Goal: Information Seeking & Learning: Learn about a topic

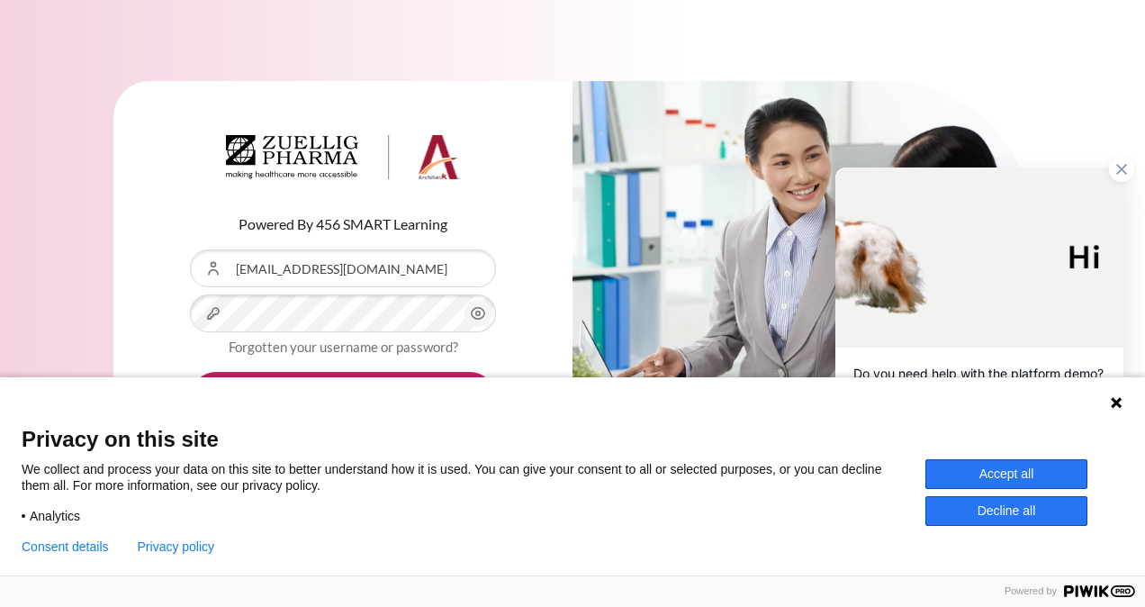
drag, startPoint x: 1046, startPoint y: 471, endPoint x: 1003, endPoint y: 461, distance: 44.3
click at [1046, 471] on button "Accept all" at bounding box center [1007, 474] width 162 height 30
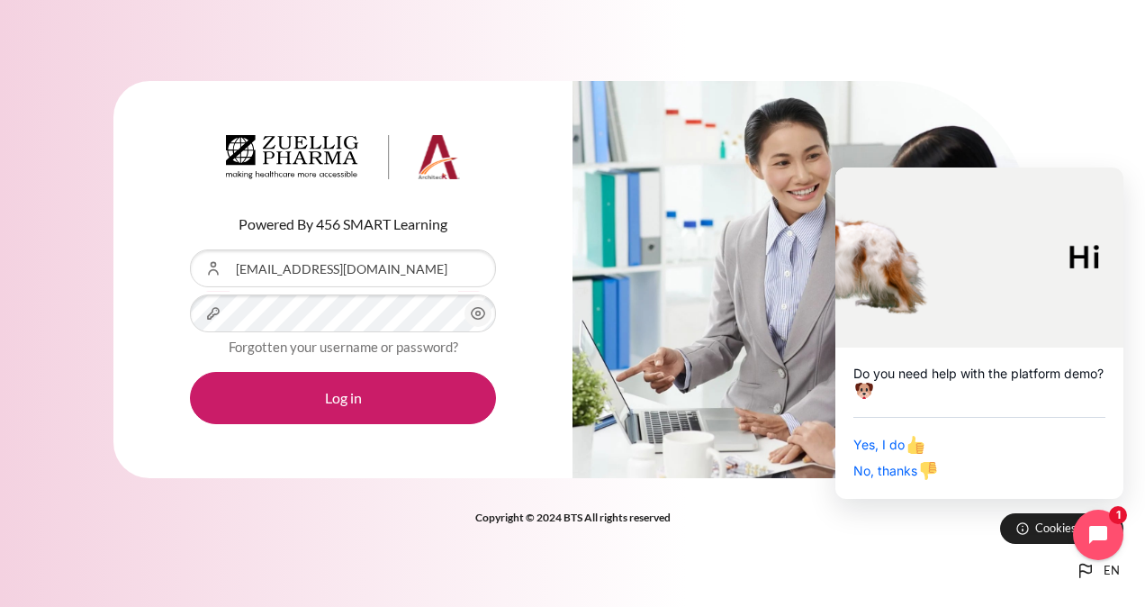
click at [479, 313] on icon "Content" at bounding box center [478, 314] width 22 height 22
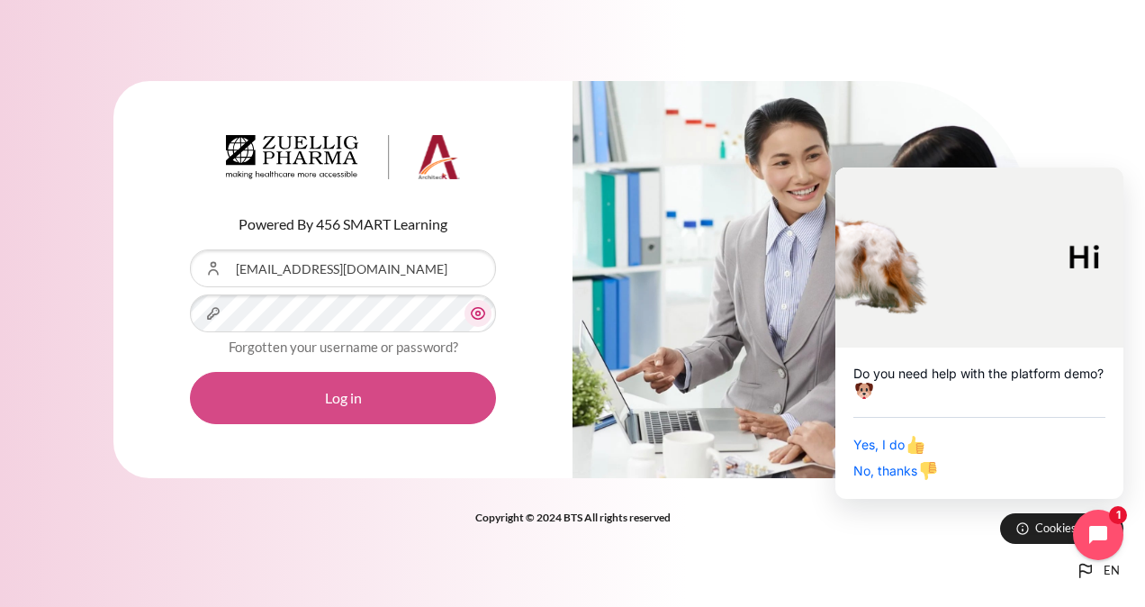
click at [444, 392] on button "Log in" at bounding box center [343, 398] width 306 height 52
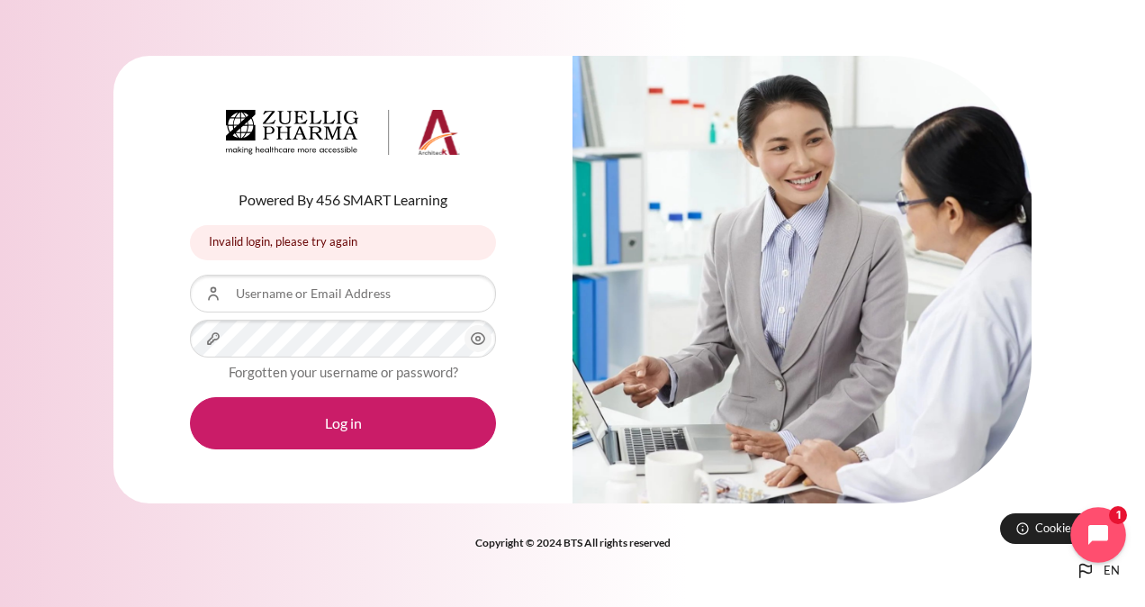
click at [1115, 531] on icon "Open chat widget" at bounding box center [1109, 535] width 28 height 28
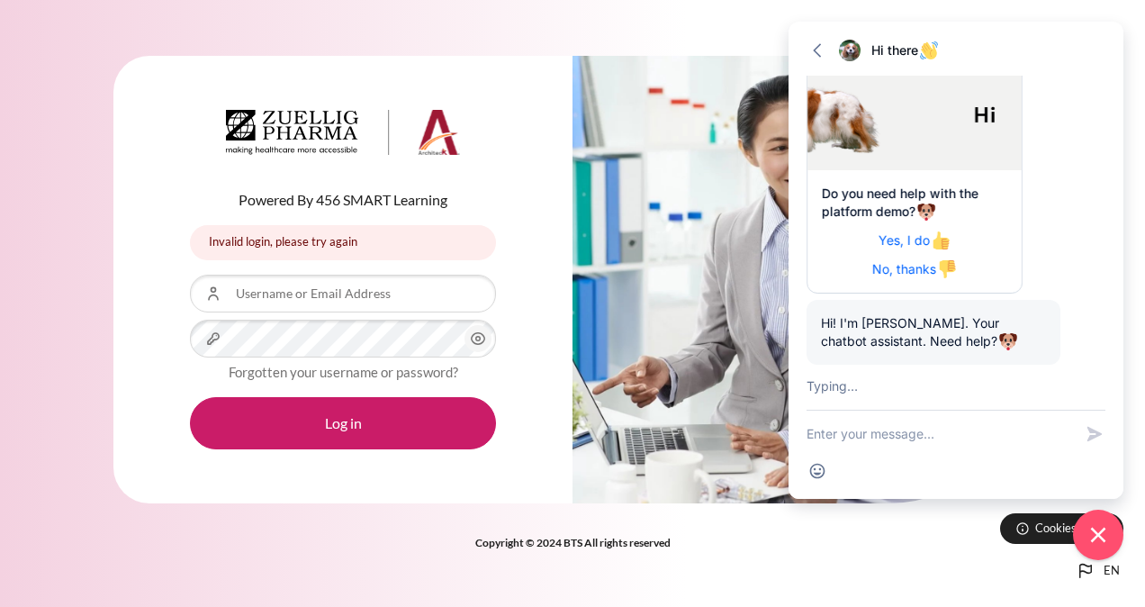
scroll to position [219, 0]
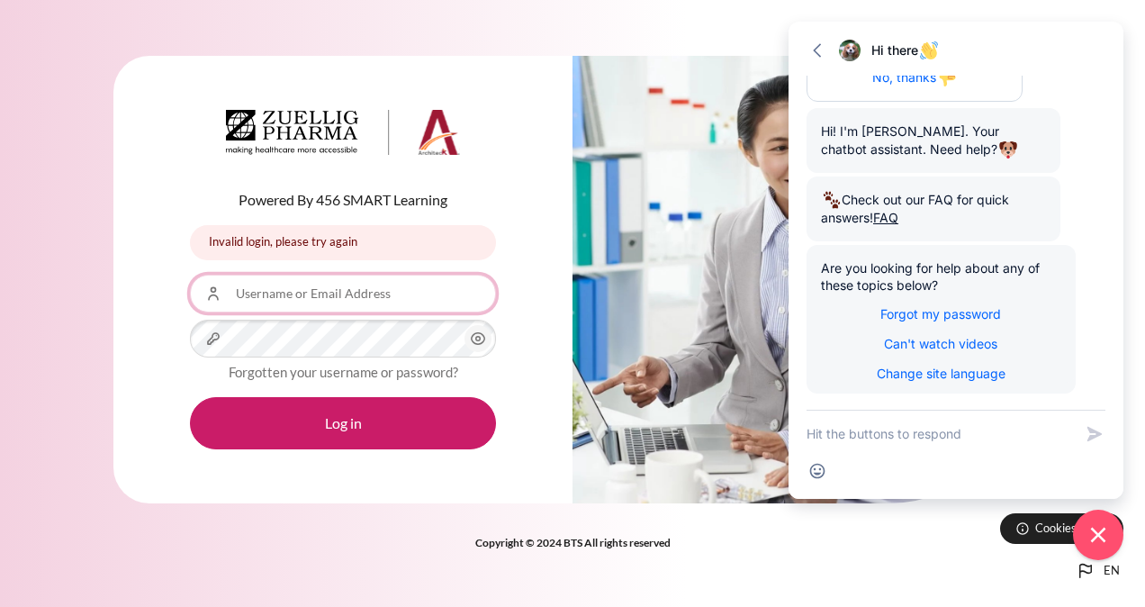
click at [256, 294] on input "Username or Email Address" at bounding box center [343, 294] width 306 height 38
type input "[EMAIL_ADDRESS][DOMAIN_NAME]"
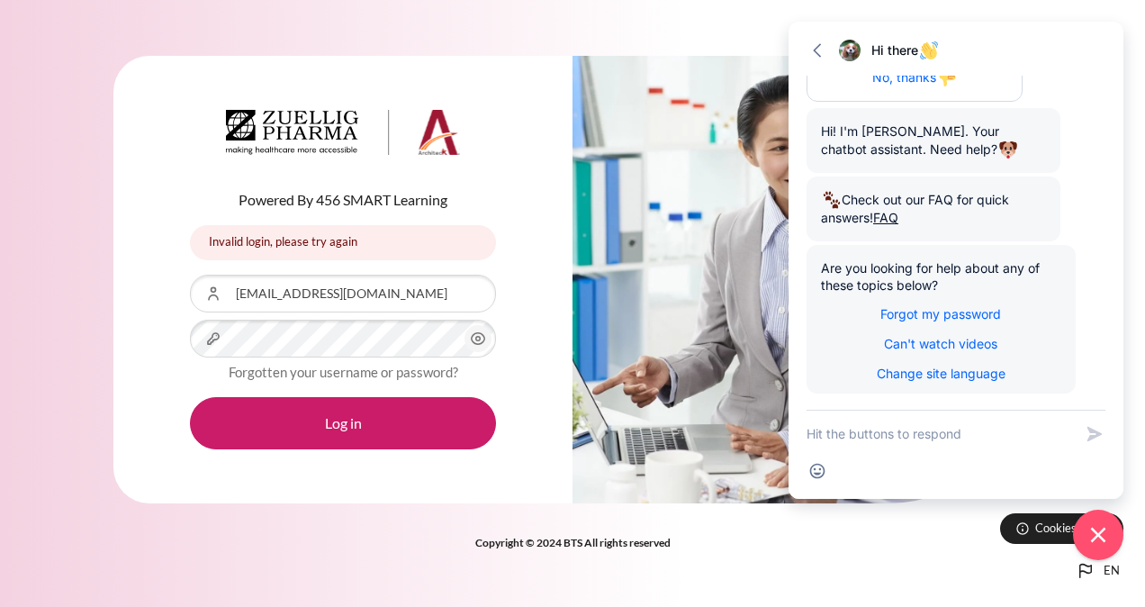
click at [484, 339] on icon "Content" at bounding box center [478, 339] width 22 height 22
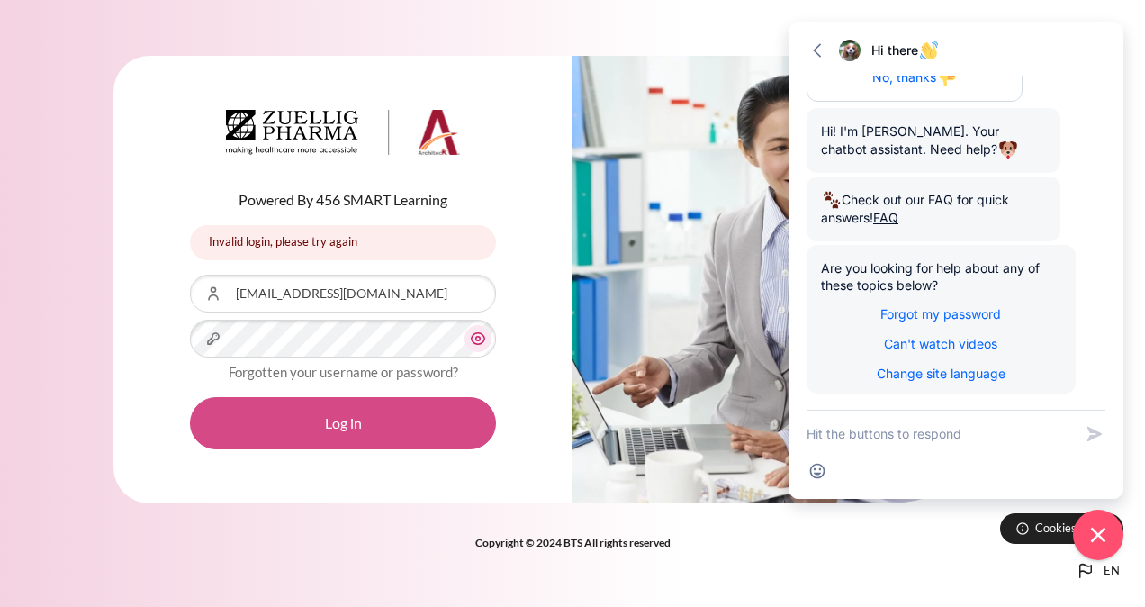
click at [403, 427] on button "Log in" at bounding box center [343, 423] width 306 height 52
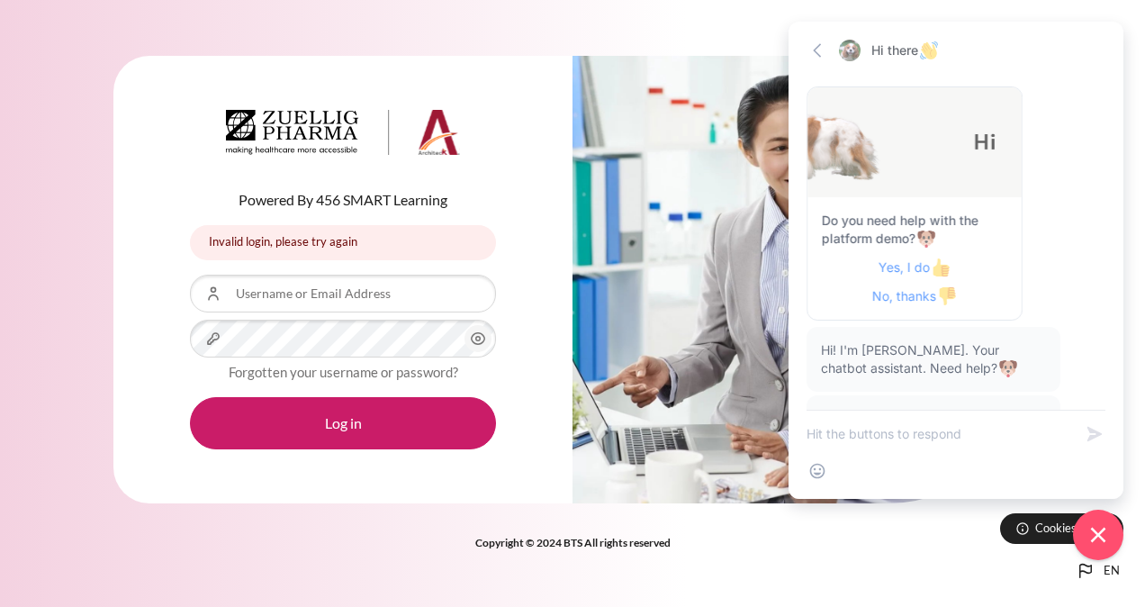
scroll to position [220, 0]
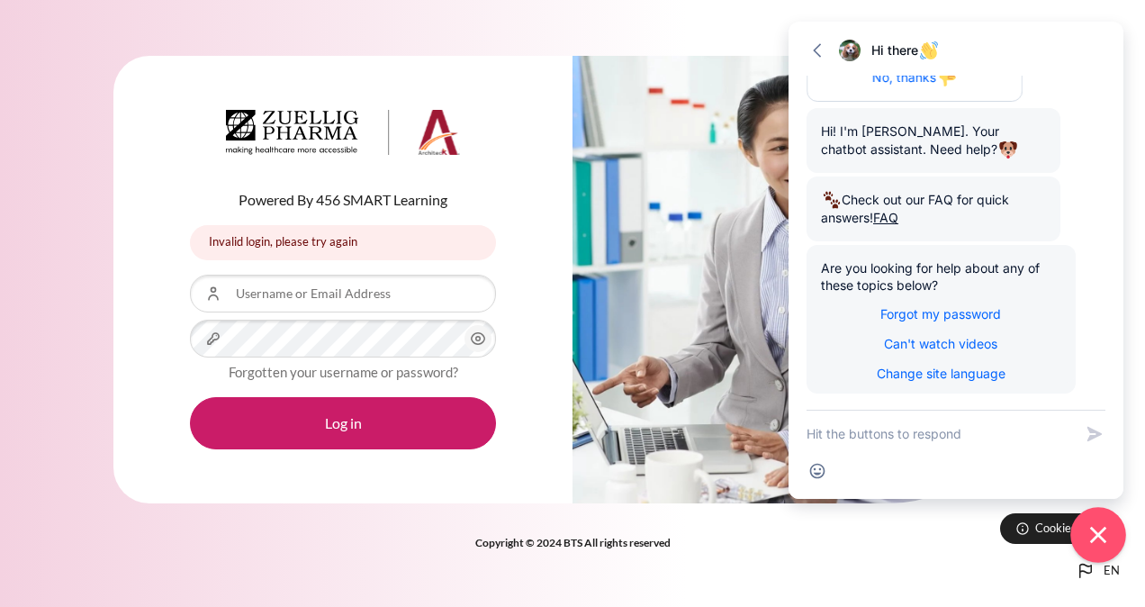
click at [1100, 541] on icon "Close chat widget" at bounding box center [1099, 535] width 28 height 28
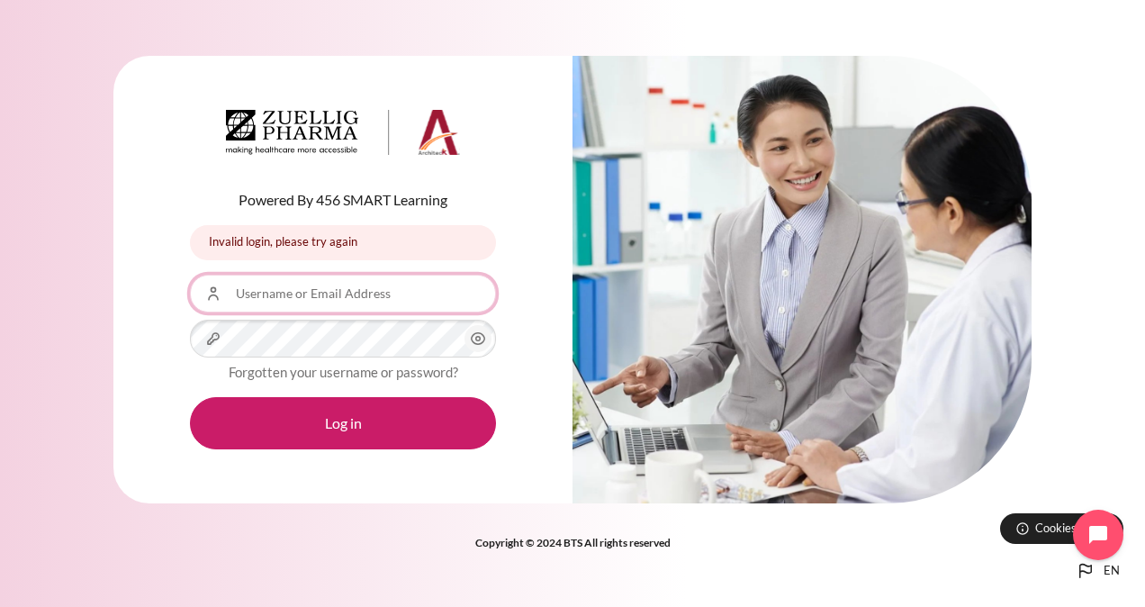
click at [358, 295] on input "Username or Email Address" at bounding box center [343, 294] width 306 height 38
type input "[EMAIL_ADDRESS][DOMAIN_NAME]"
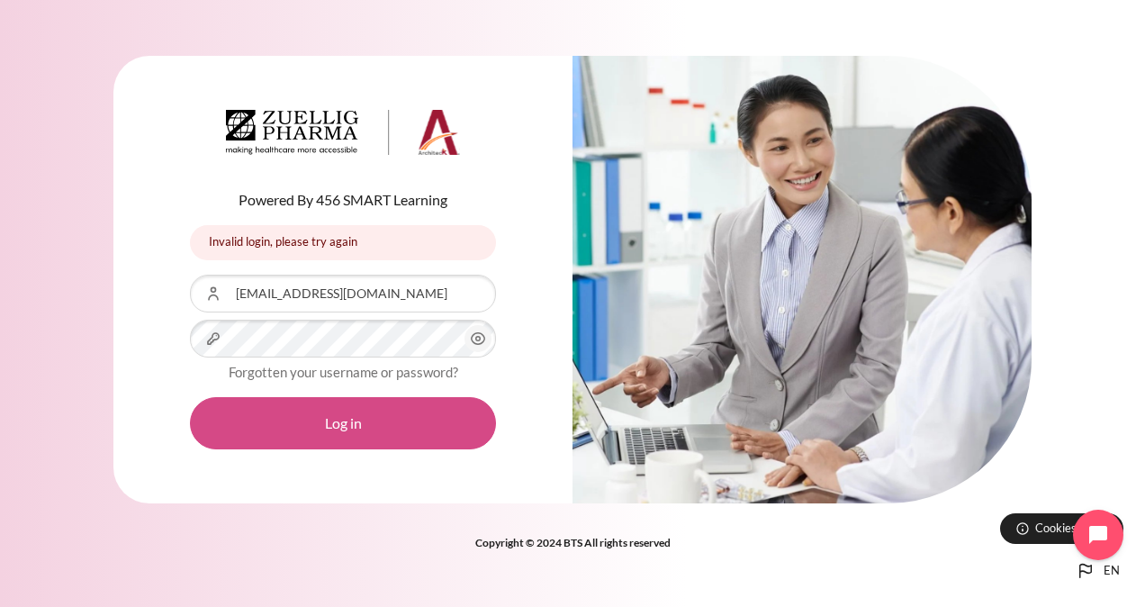
click at [385, 421] on button "Log in" at bounding box center [343, 423] width 306 height 52
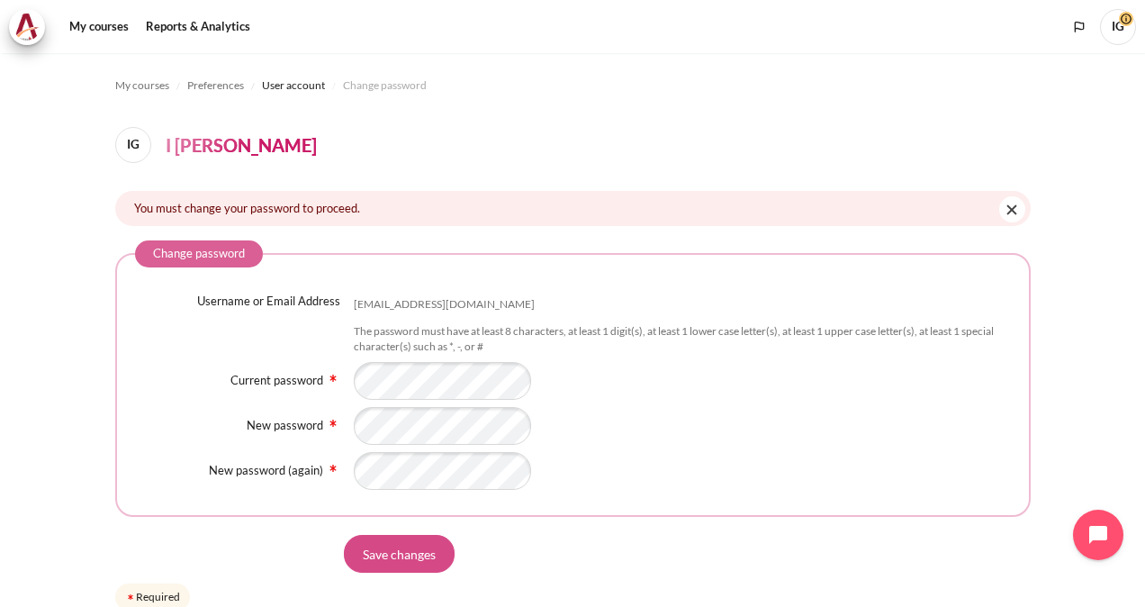
click at [373, 554] on input "Save changes" at bounding box center [399, 554] width 111 height 38
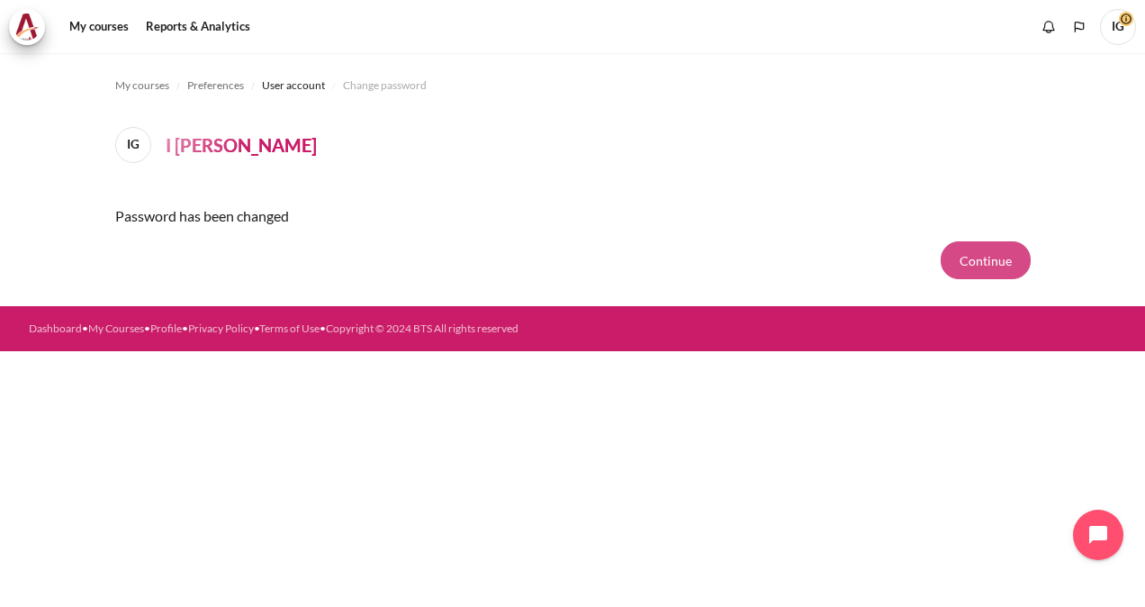
click at [990, 255] on button "Continue" at bounding box center [986, 260] width 90 height 38
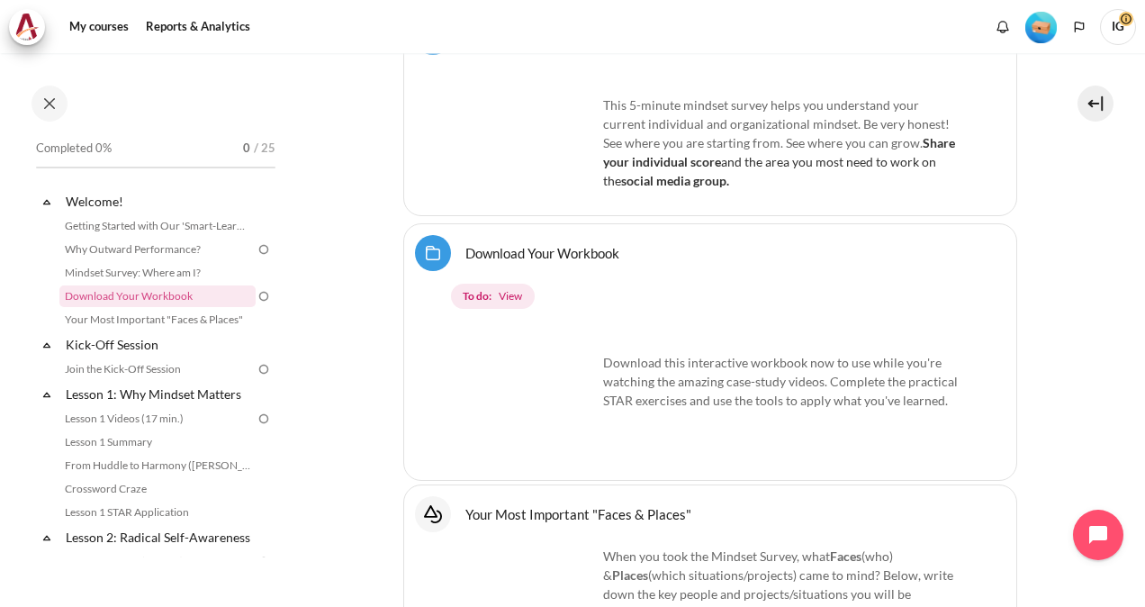
scroll to position [1080, 0]
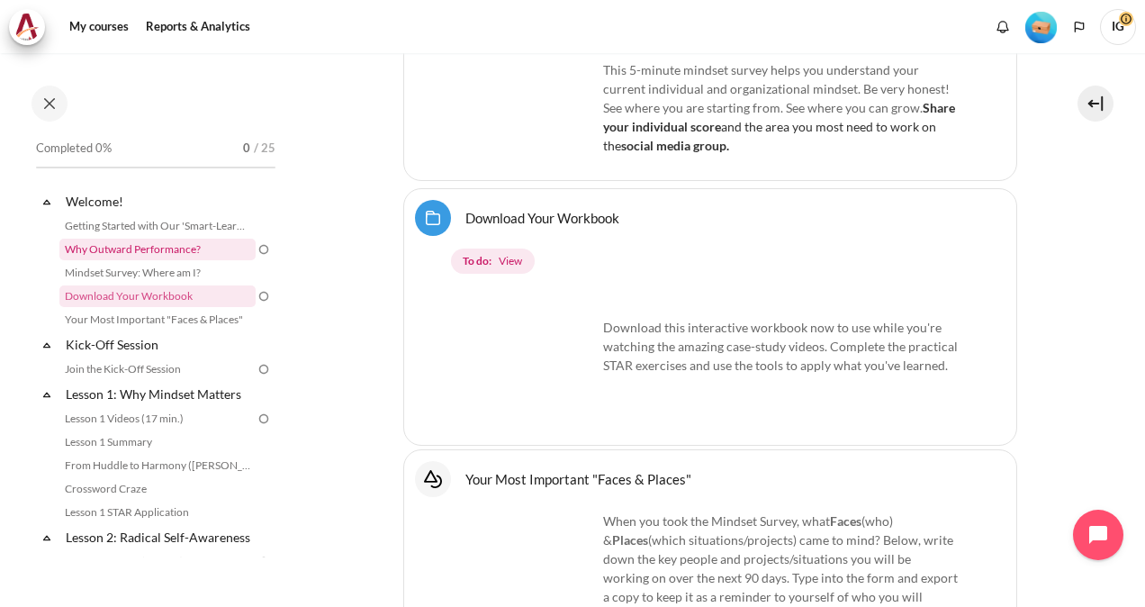
click at [177, 243] on link "Why Outward Performance?" at bounding box center [157, 250] width 196 height 22
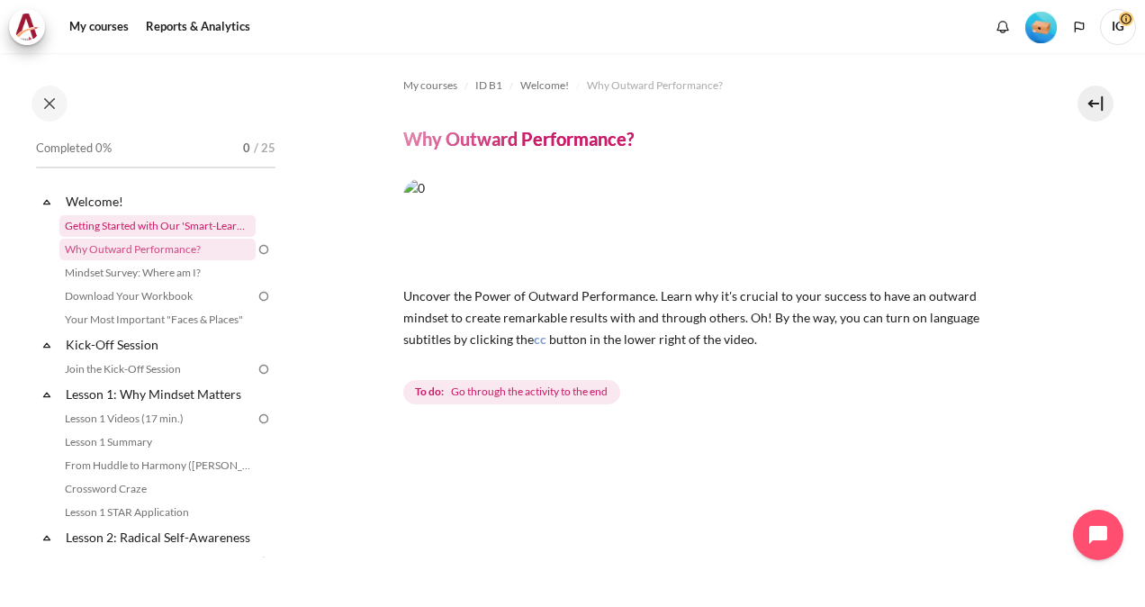
click at [137, 223] on link "Getting Started with Our 'Smart-Learning' Platform" at bounding box center [157, 226] width 196 height 22
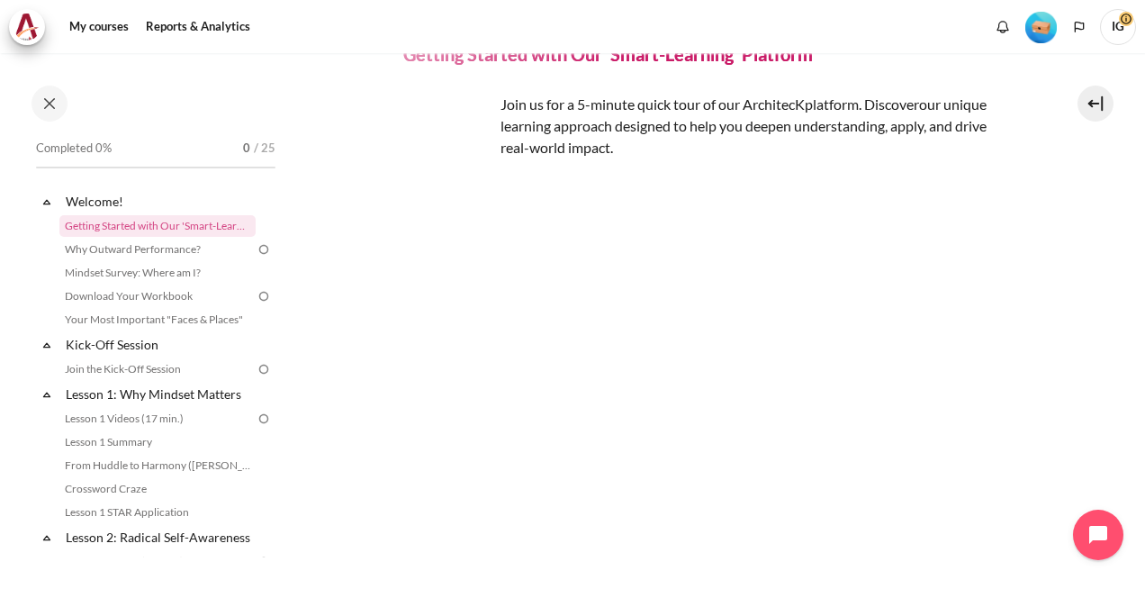
scroll to position [180, 0]
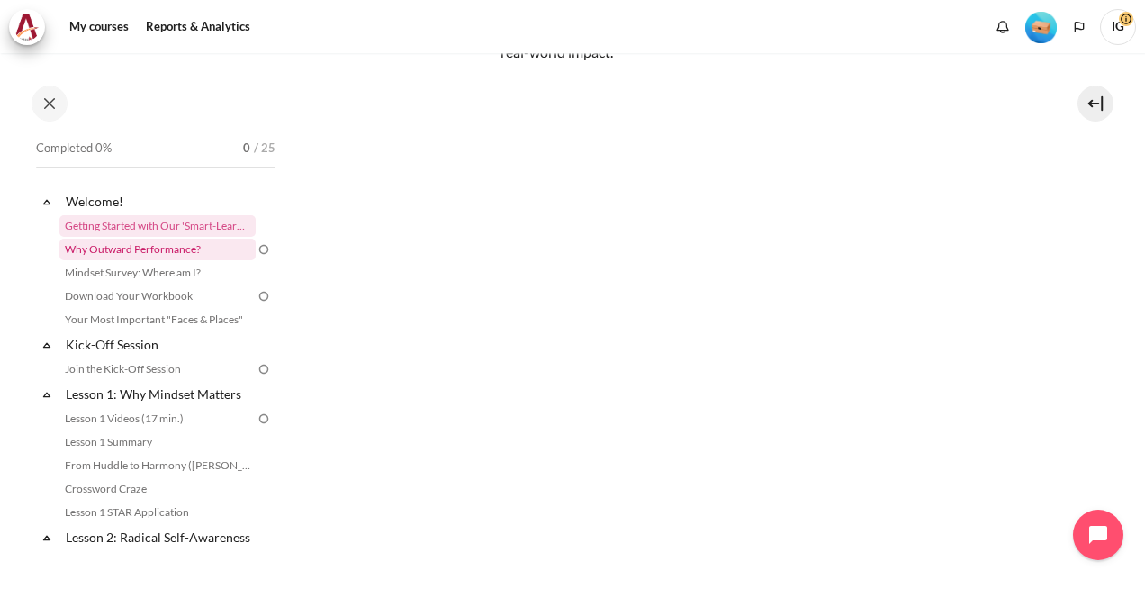
click at [169, 249] on link "Why Outward Performance?" at bounding box center [157, 250] width 196 height 22
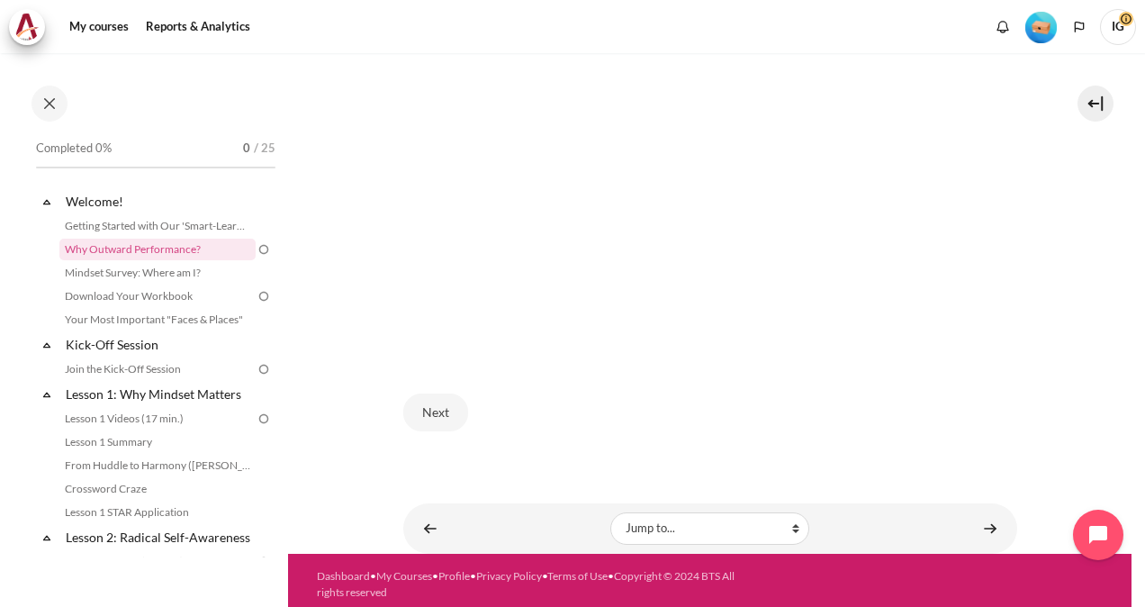
scroll to position [502, 0]
click at [436, 407] on button "Next" at bounding box center [435, 412] width 65 height 38
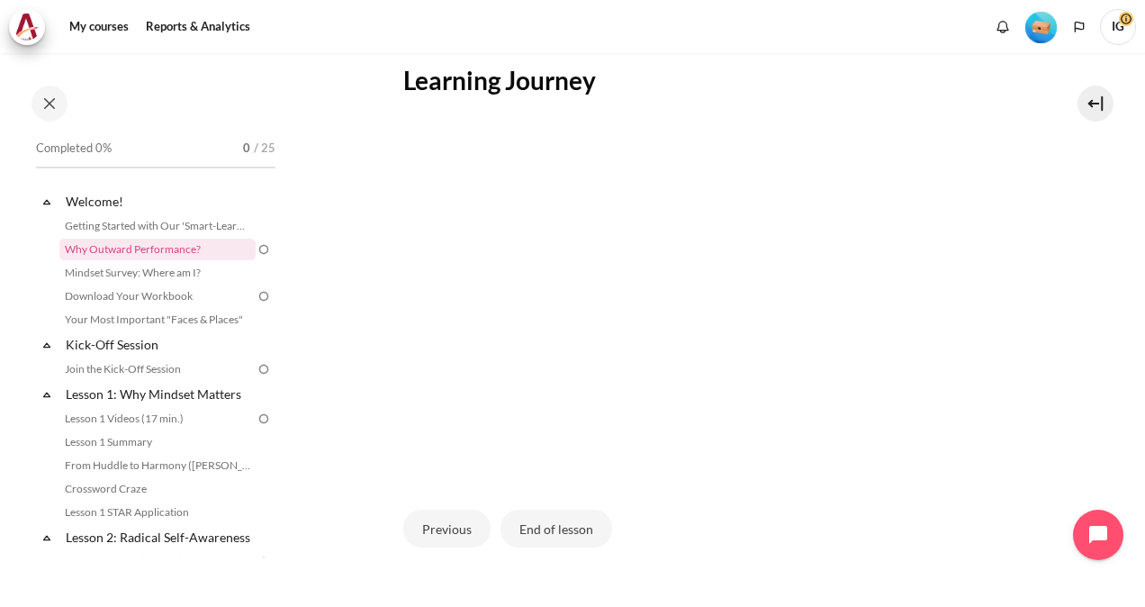
scroll to position [447, 0]
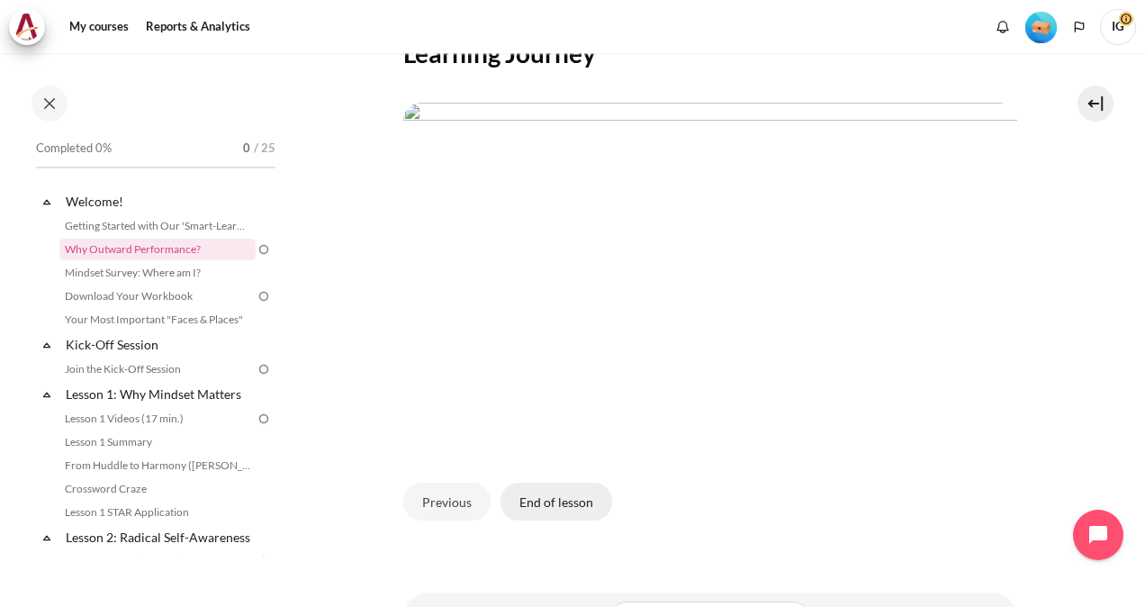
click at [538, 499] on button "End of lesson" at bounding box center [557, 502] width 112 height 38
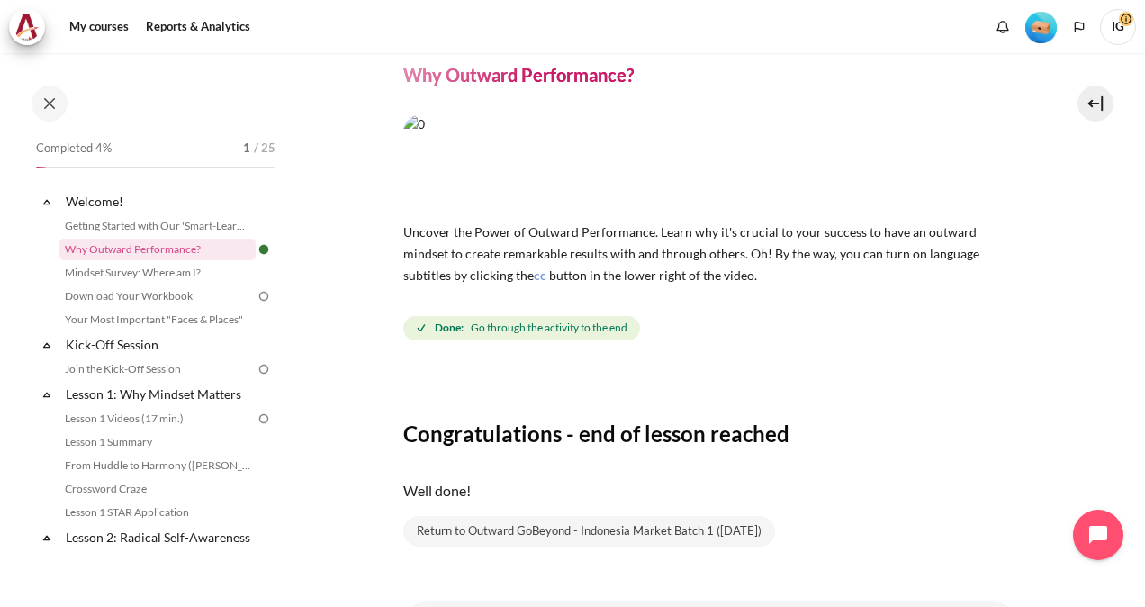
scroll to position [167, 0]
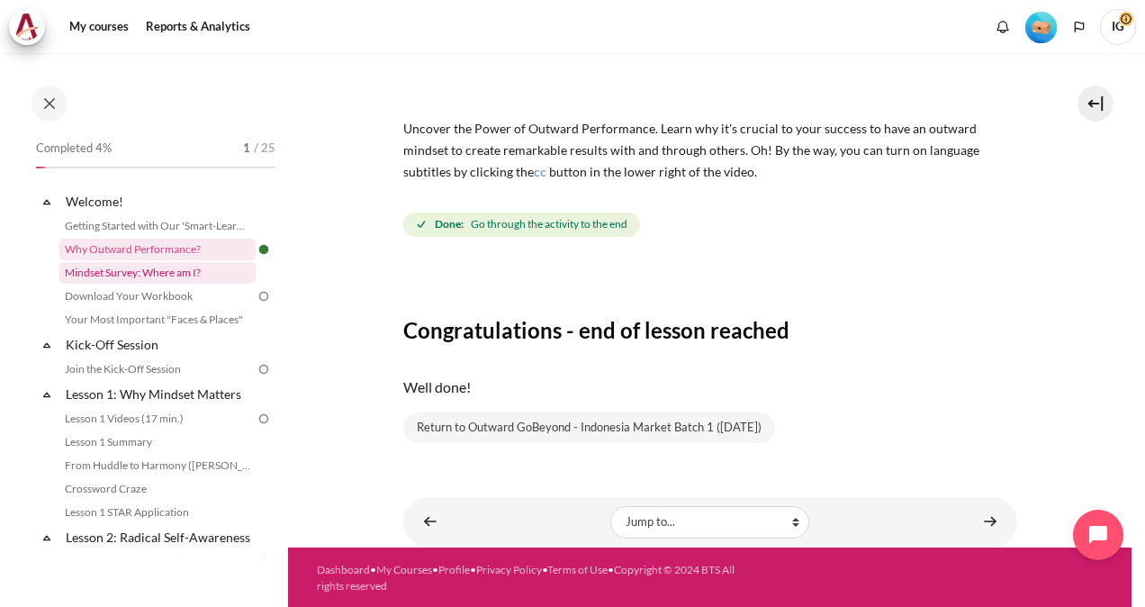
click at [194, 272] on link "Mindset Survey: Where am I?" at bounding box center [157, 273] width 196 height 22
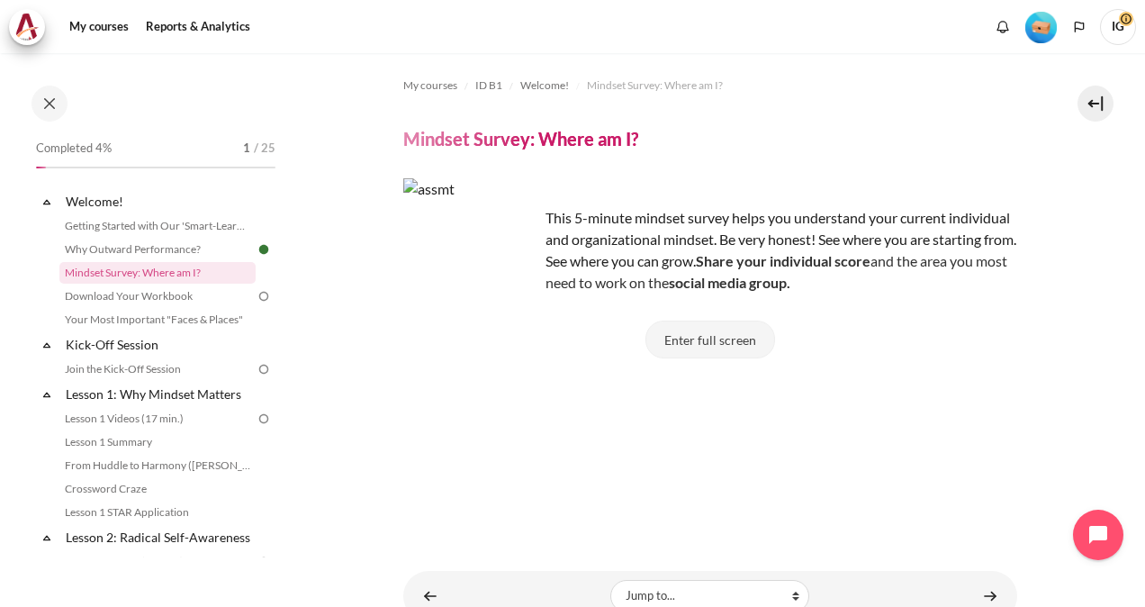
click at [673, 343] on button "Enter full screen" at bounding box center [711, 340] width 130 height 38
click at [709, 342] on button "Enter full screen" at bounding box center [711, 340] width 130 height 38
click at [691, 328] on button "Enter full screen" at bounding box center [711, 340] width 130 height 38
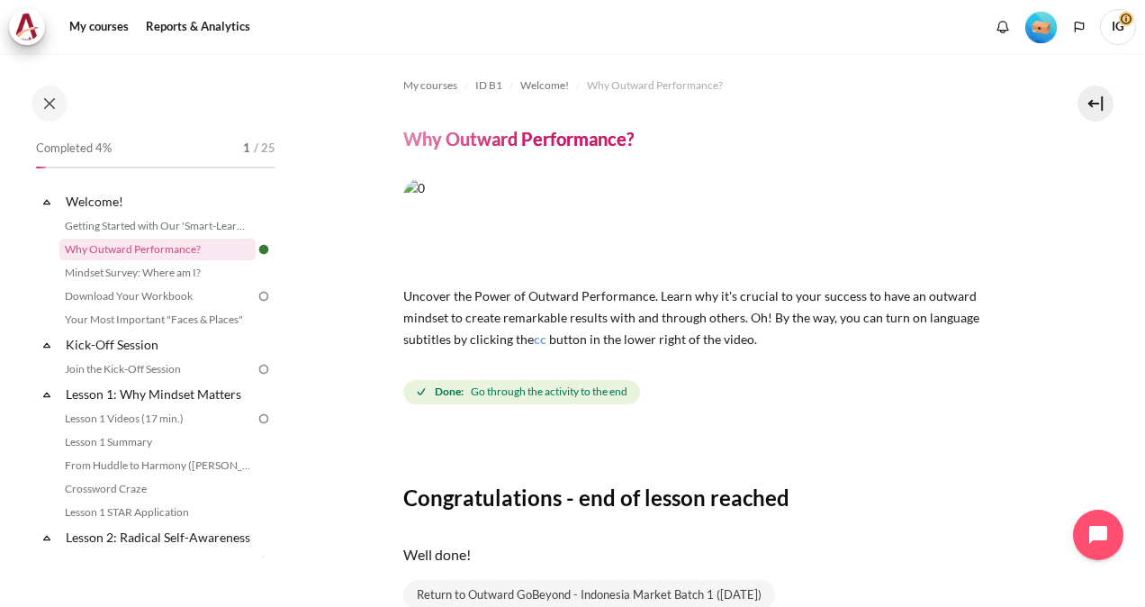
click at [739, 429] on div "My courses ID B1 Welcome! Why Outward Performance? Why Outward Performance? cc …" at bounding box center [710, 345] width 614 height 584
click at [256, 294] on img at bounding box center [264, 296] width 16 height 16
click at [256, 299] on img at bounding box center [264, 296] width 16 height 16
click at [256, 296] on img at bounding box center [264, 296] width 16 height 16
click at [196, 295] on link "Download Your Workbook" at bounding box center [157, 296] width 196 height 22
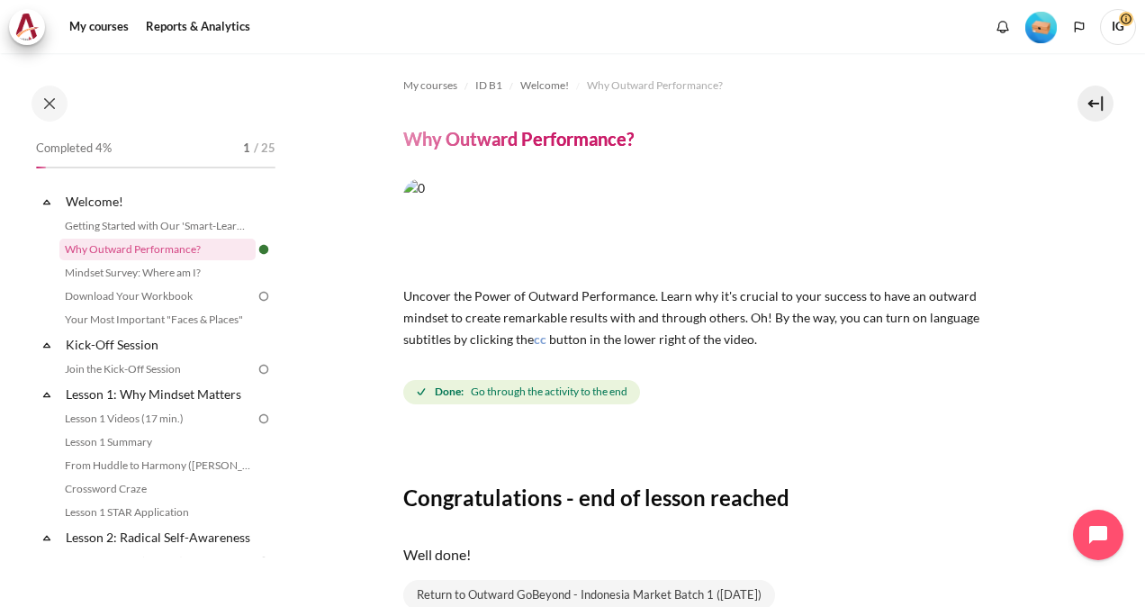
click at [256, 298] on img at bounding box center [264, 296] width 16 height 16
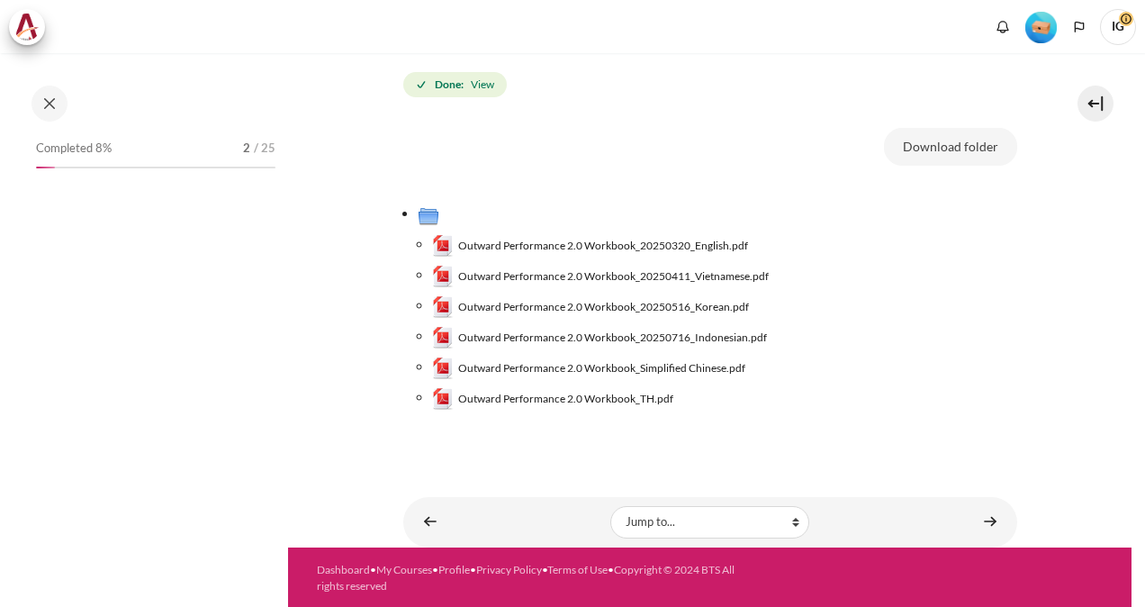
scroll to position [245, 0]
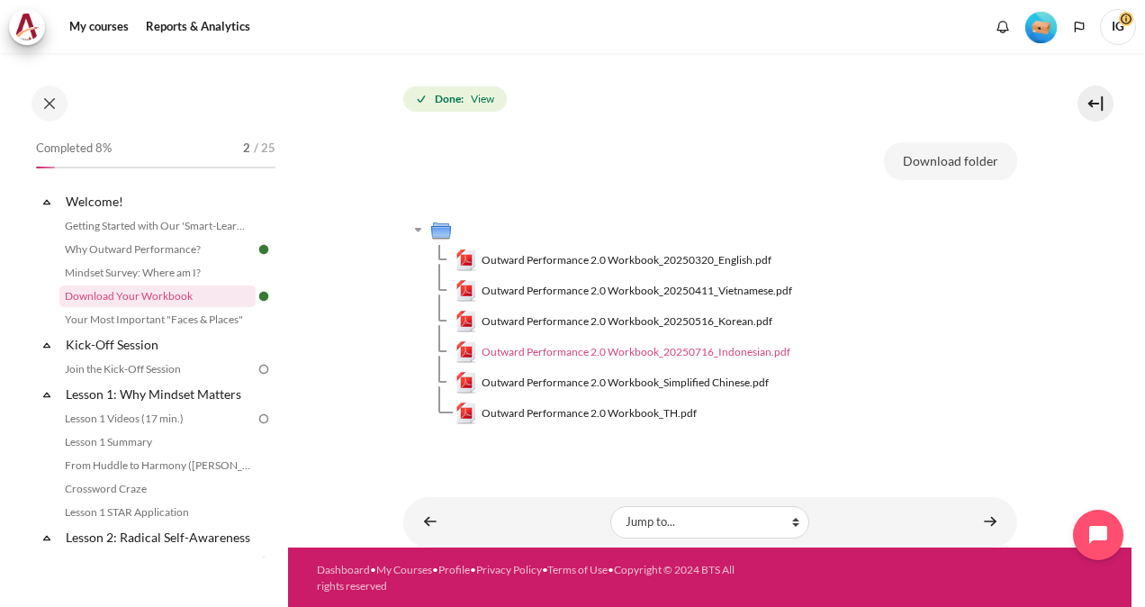
click at [756, 348] on span "Outward Performance 2.0 Workbook_20250716_Indonesian.pdf" at bounding box center [636, 352] width 309 height 16
click at [193, 315] on link "Your Most Important "Faces & Places"" at bounding box center [157, 320] width 196 height 22
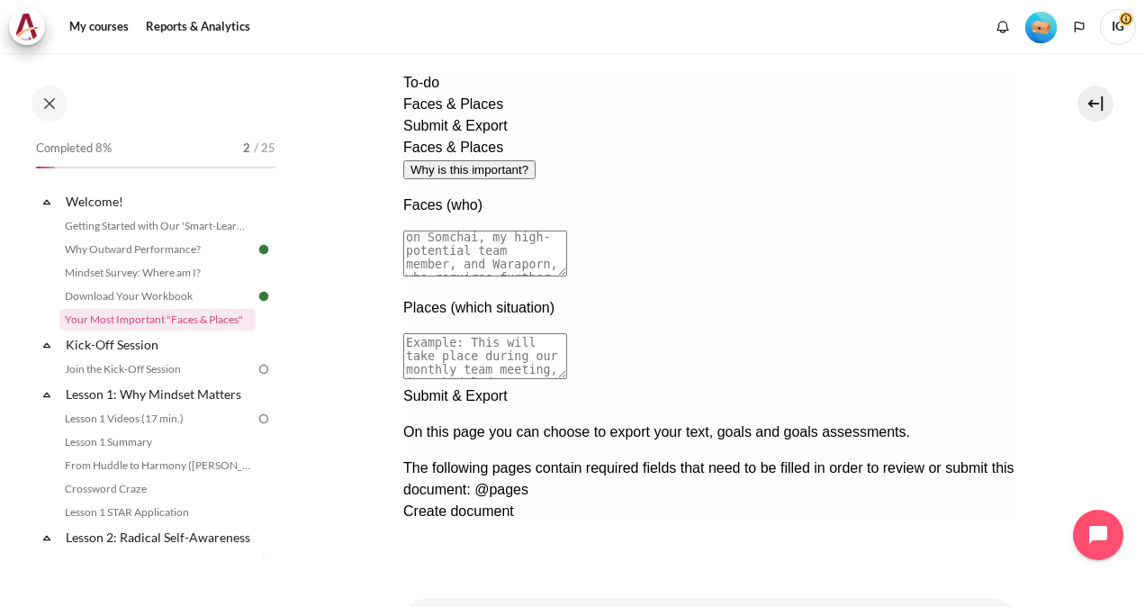
scroll to position [90, 0]
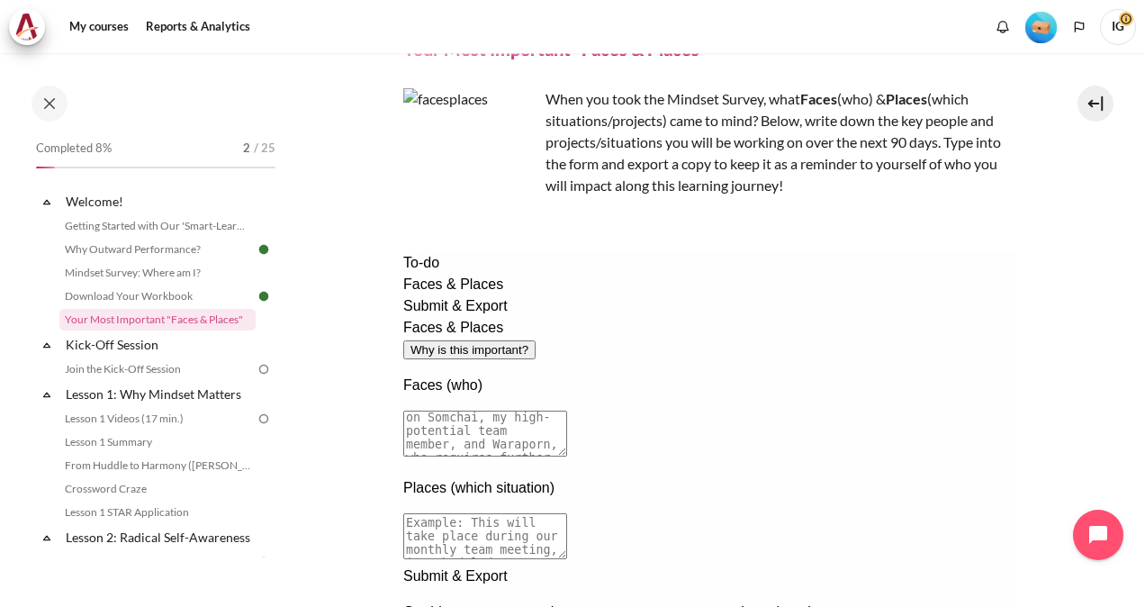
click at [421, 317] on div "Submit & Export" at bounding box center [709, 306] width 614 height 22
click at [421, 295] on div "Faces & Places" at bounding box center [709, 285] width 614 height 22
click at [566, 411] on textarea at bounding box center [484, 434] width 164 height 46
click at [566, 411] on textarea "I will focus on my new MTC (Aldo) from Jakarta branch as we know Jakarta branch…" at bounding box center [484, 434] width 164 height 46
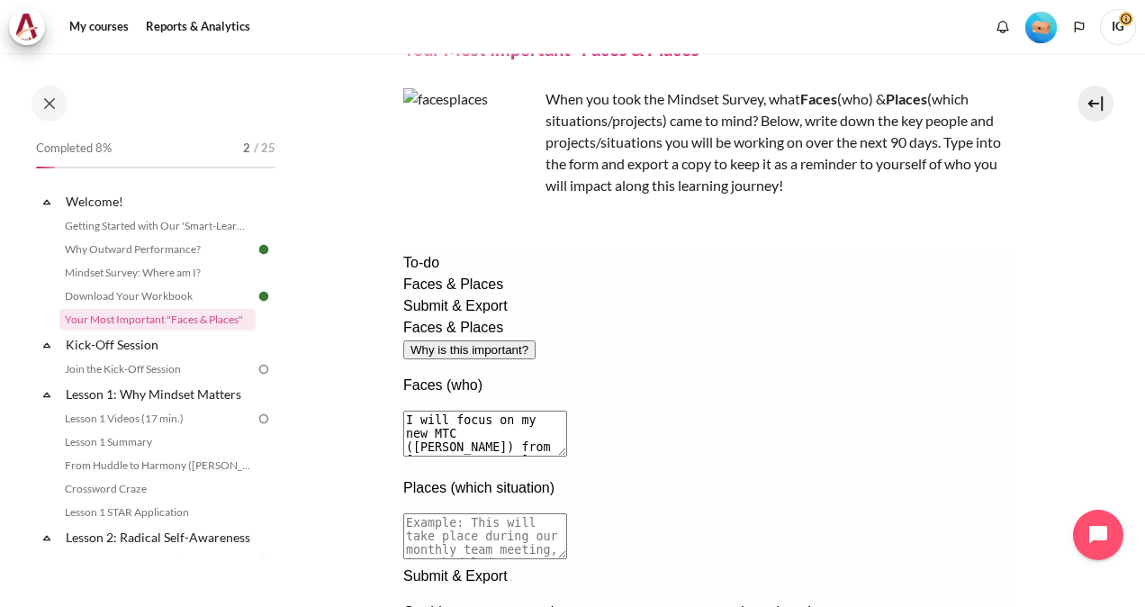
click at [566, 411] on textarea "I will focus on my new MTC (Aldo) from Jakarta branch as new joiner need more k…" at bounding box center [484, 434] width 164 height 46
type textarea "I will focus on my new MTC (Aldo) from Jakarta branch as new joiner need more k…"
click at [566, 513] on textarea at bounding box center [484, 536] width 164 height 46
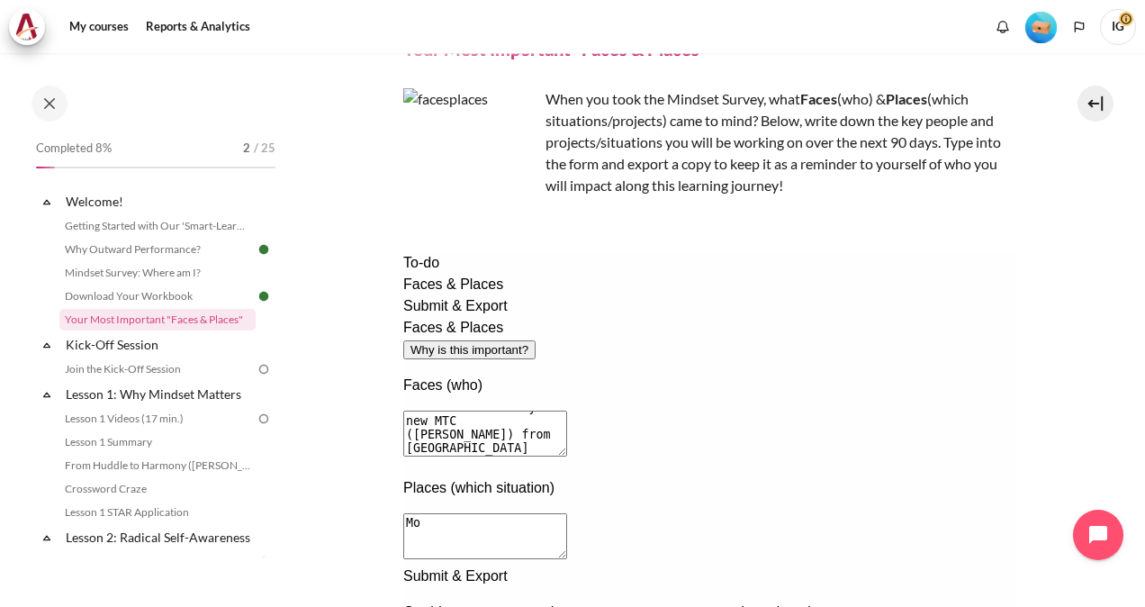
type textarea "M"
drag, startPoint x: 622, startPoint y: 465, endPoint x: 725, endPoint y: 463, distance: 102.7
click at [566, 513] on textarea "Weekly call, monthly meeting and Quarterly review will help him to speed up cat…" at bounding box center [484, 536] width 164 height 46
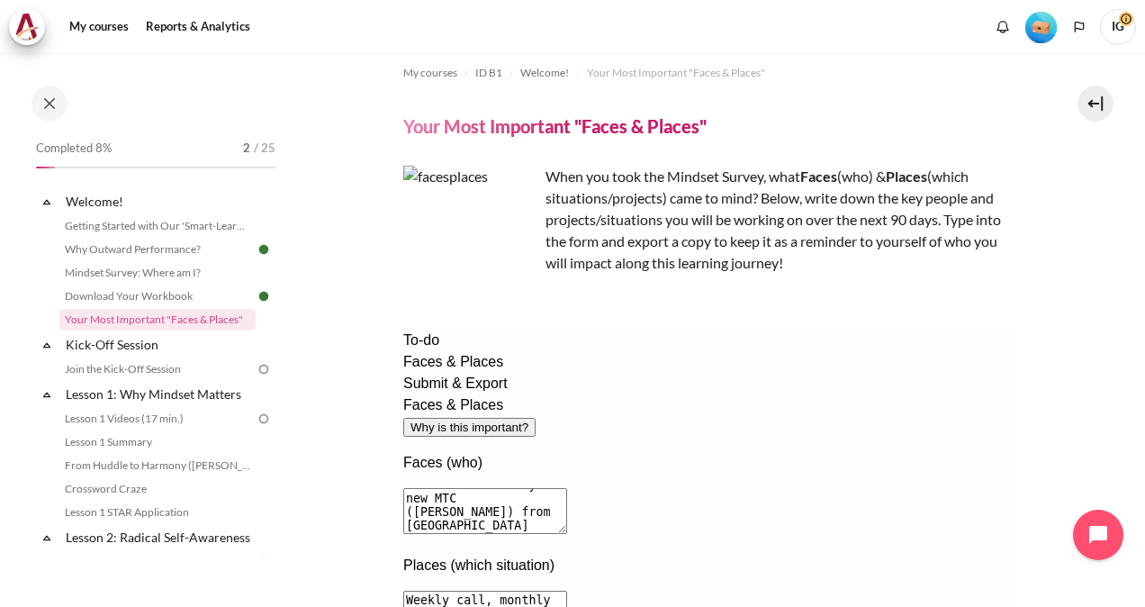
type textarea "Weekly call, monthly meeting and Quarterly review will help him to speed up cat…"
click at [432, 394] on div "Submit & Export" at bounding box center [709, 384] width 614 height 22
click at [425, 373] on div "Faces & Places" at bounding box center [709, 362] width 614 height 22
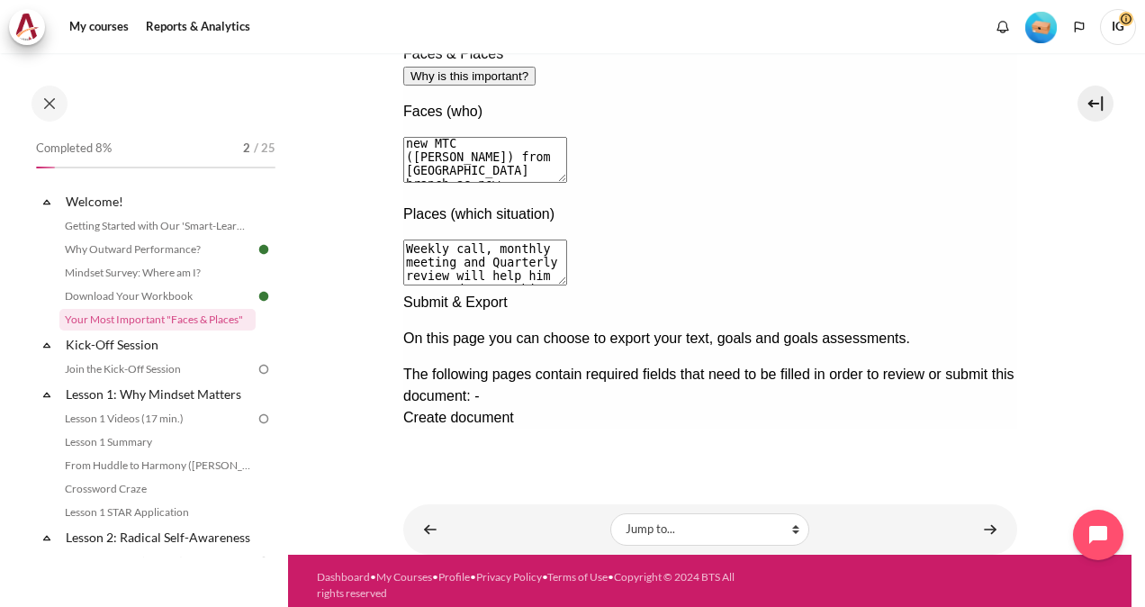
scroll to position [373, 0]
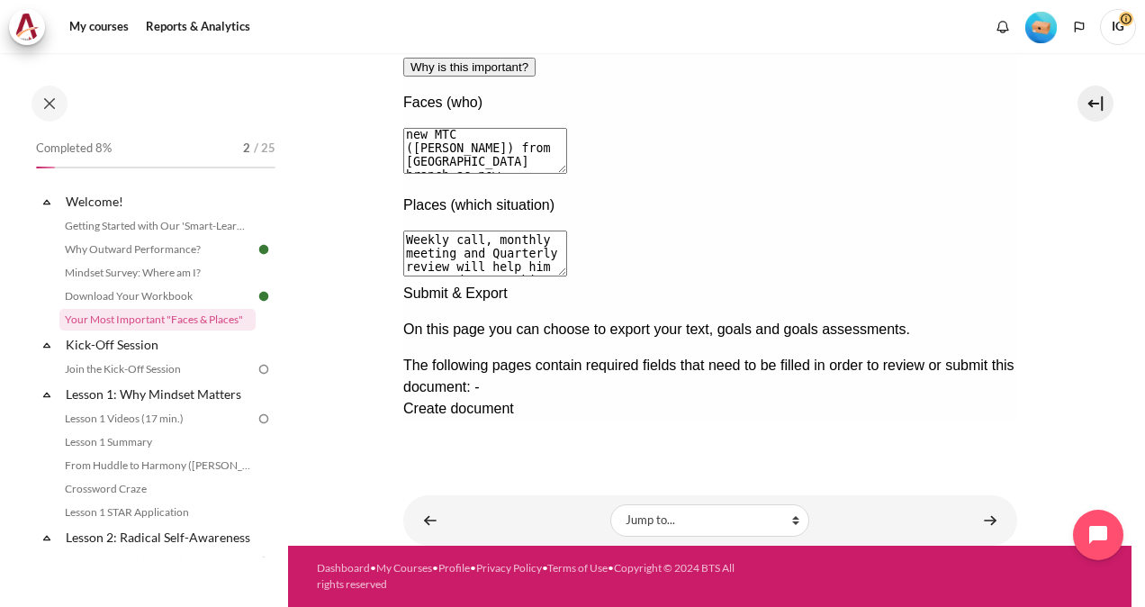
click at [990, 283] on div "Next documentation step" at bounding box center [709, 283] width 614 height 0
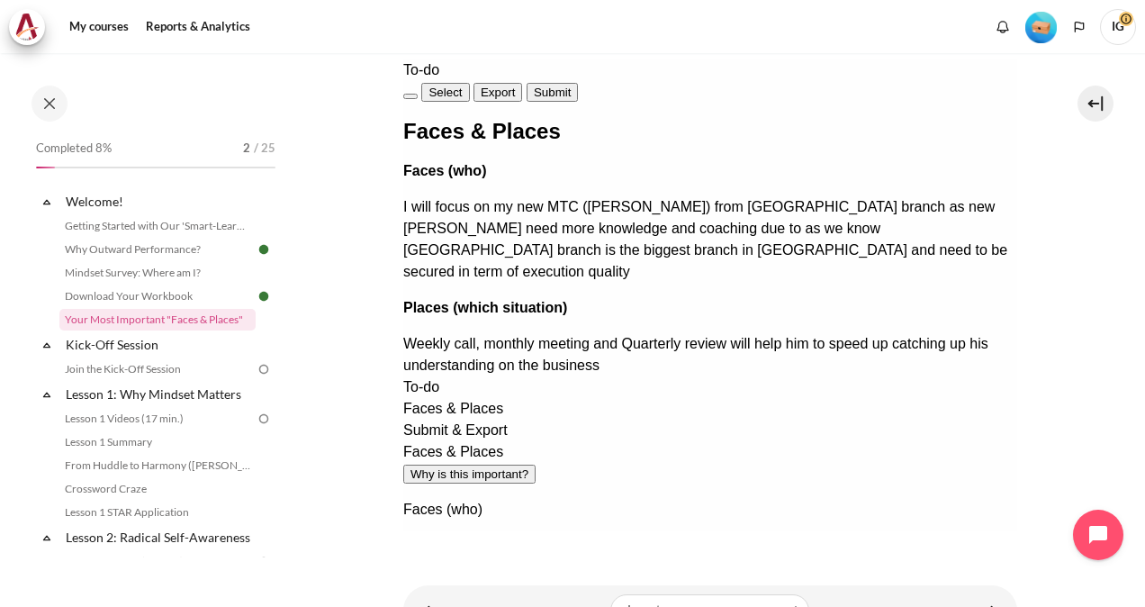
scroll to position [373, 0]
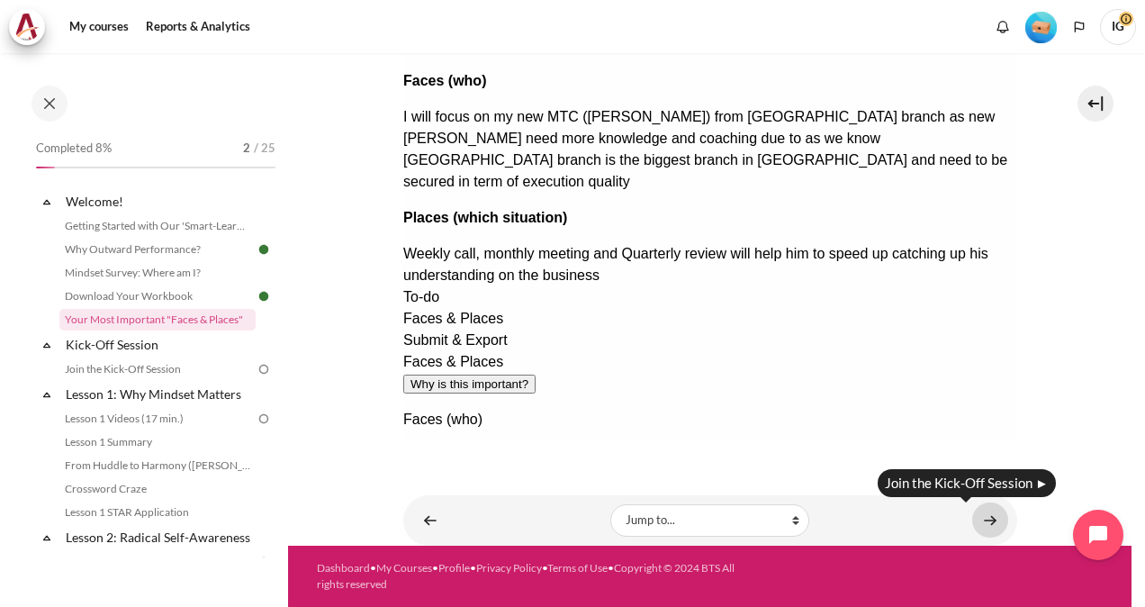
click at [981, 518] on link "Content" at bounding box center [990, 519] width 36 height 35
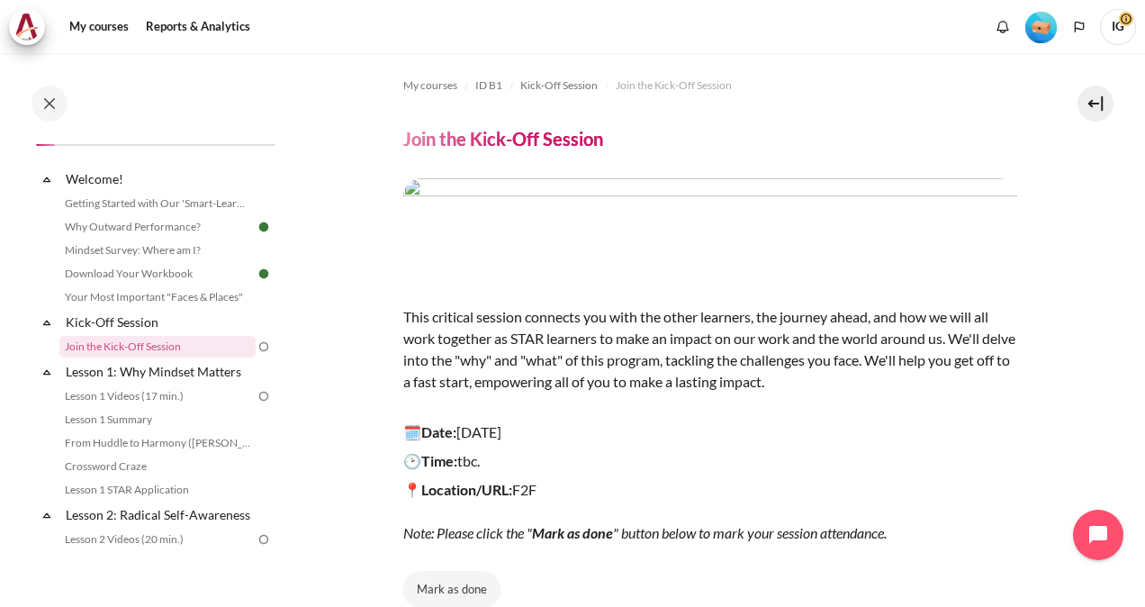
scroll to position [90, 0]
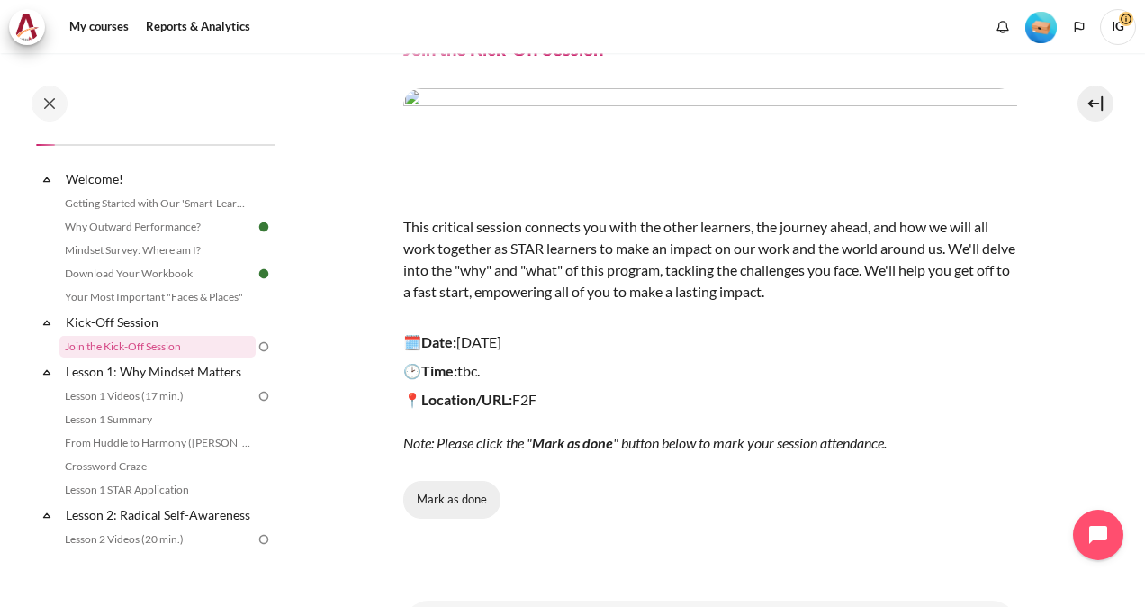
click at [458, 495] on button "Mark as done" at bounding box center [451, 500] width 97 height 38
click at [452, 495] on span "Done" at bounding box center [452, 500] width 28 height 18
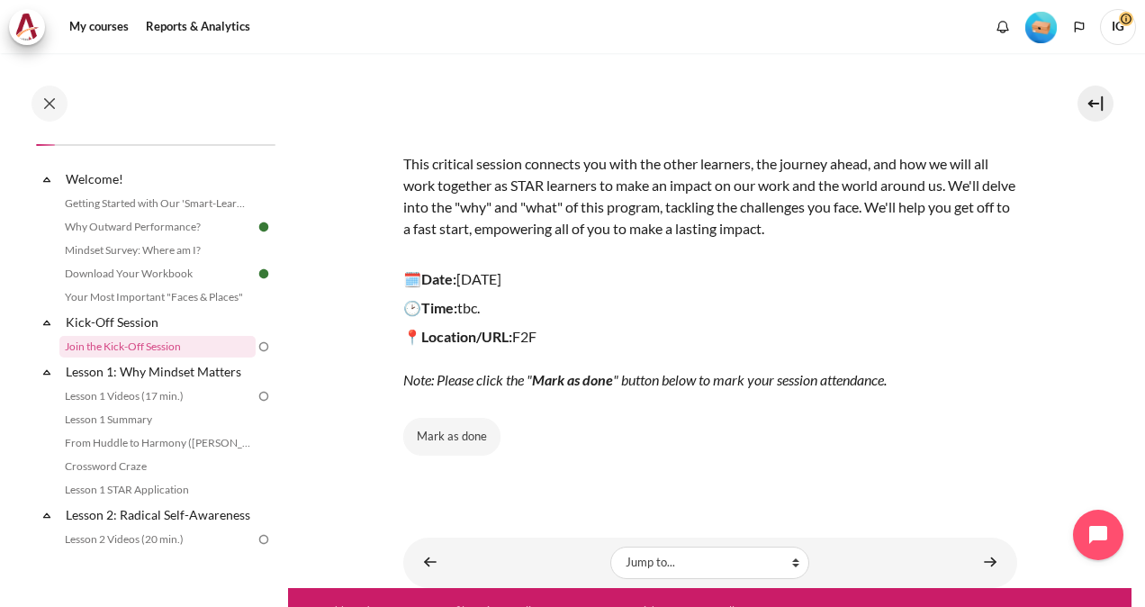
scroll to position [180, 0]
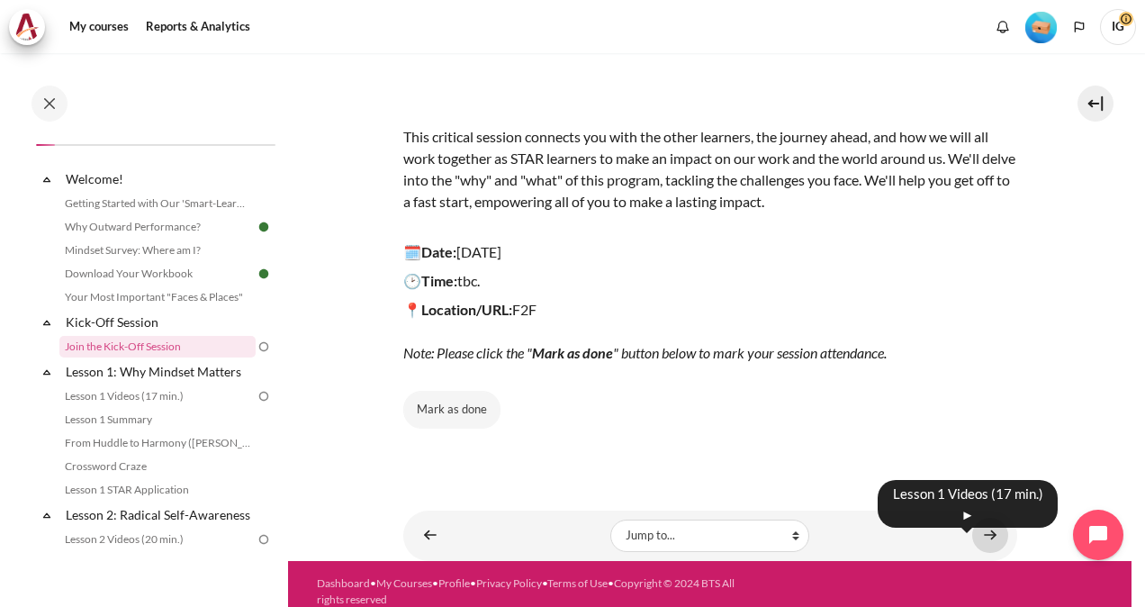
click at [981, 530] on link "Content" at bounding box center [990, 535] width 36 height 35
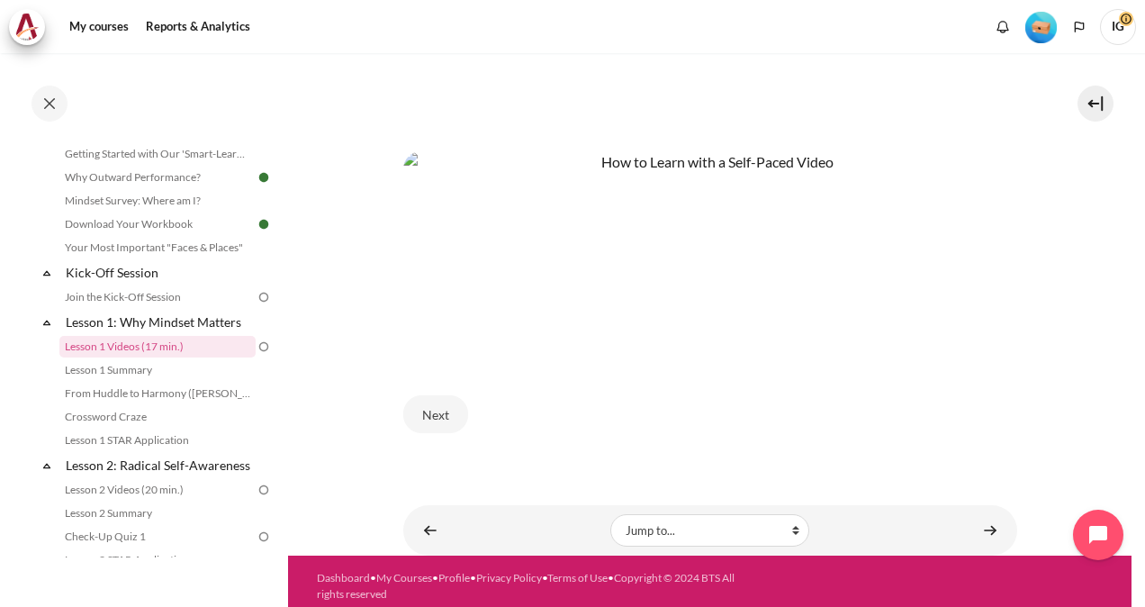
scroll to position [768, 0]
click at [430, 397] on button "Next" at bounding box center [435, 413] width 65 height 38
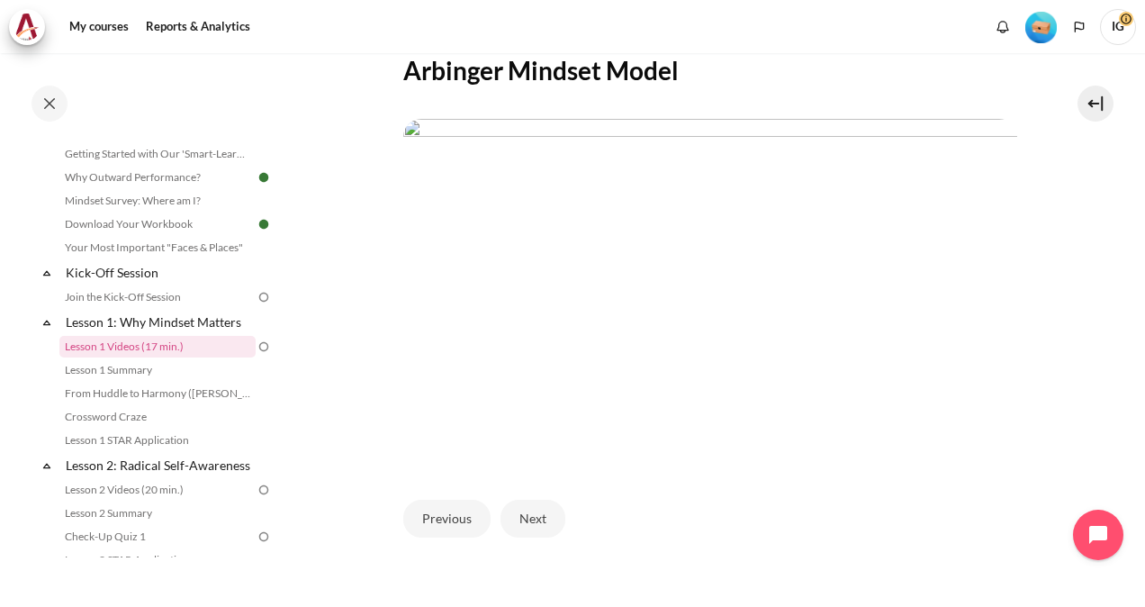
scroll to position [450, 0]
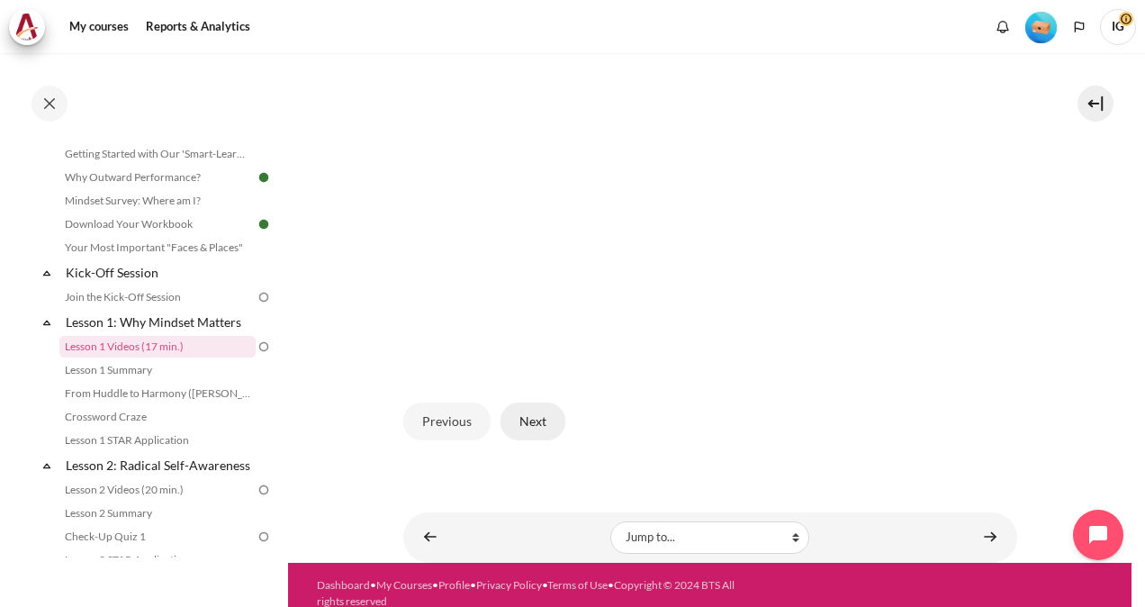
click at [538, 419] on button "Next" at bounding box center [533, 421] width 65 height 38
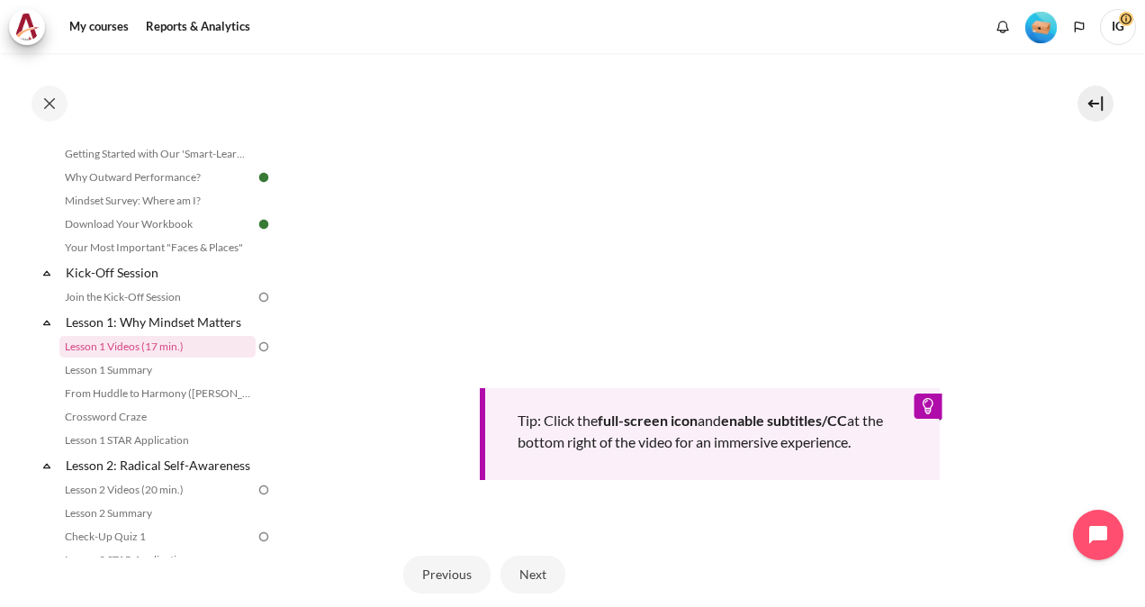
scroll to position [720, 0]
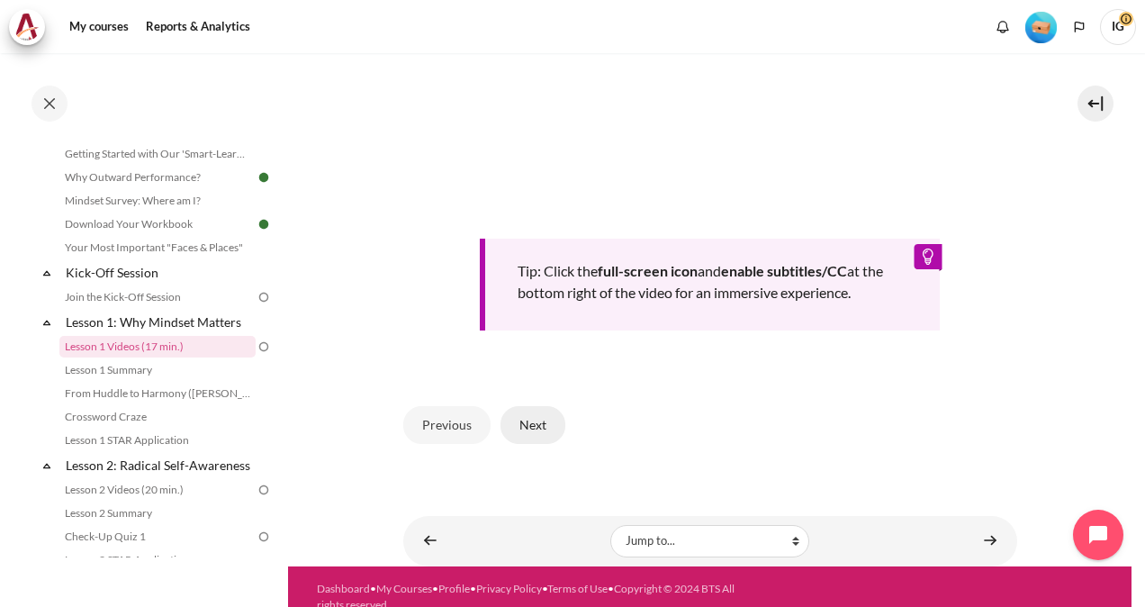
click at [538, 418] on button "Next" at bounding box center [533, 425] width 65 height 38
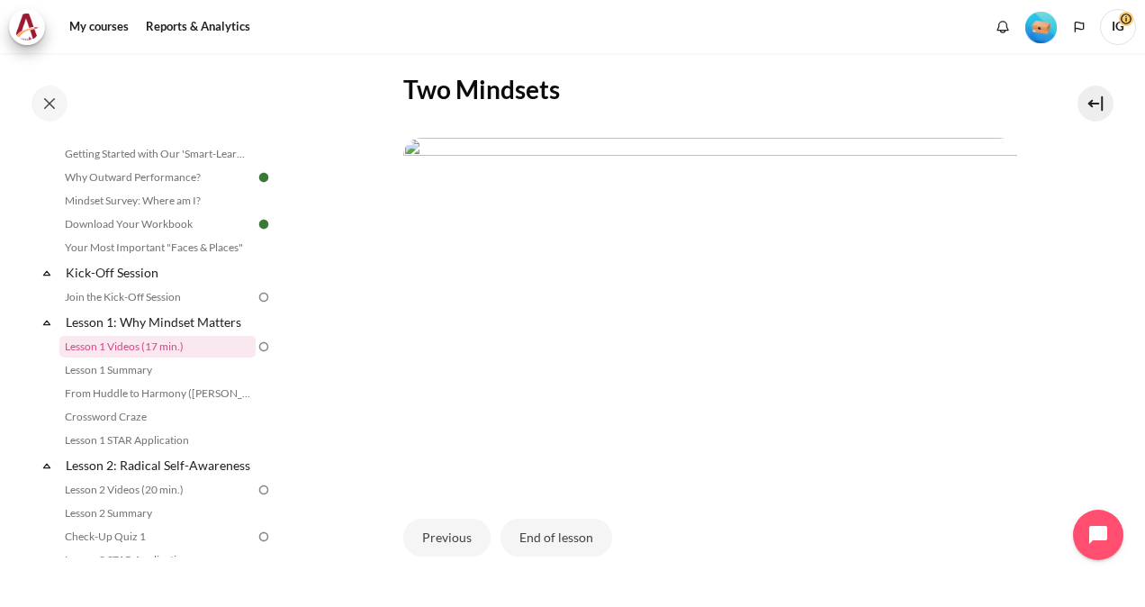
scroll to position [360, 0]
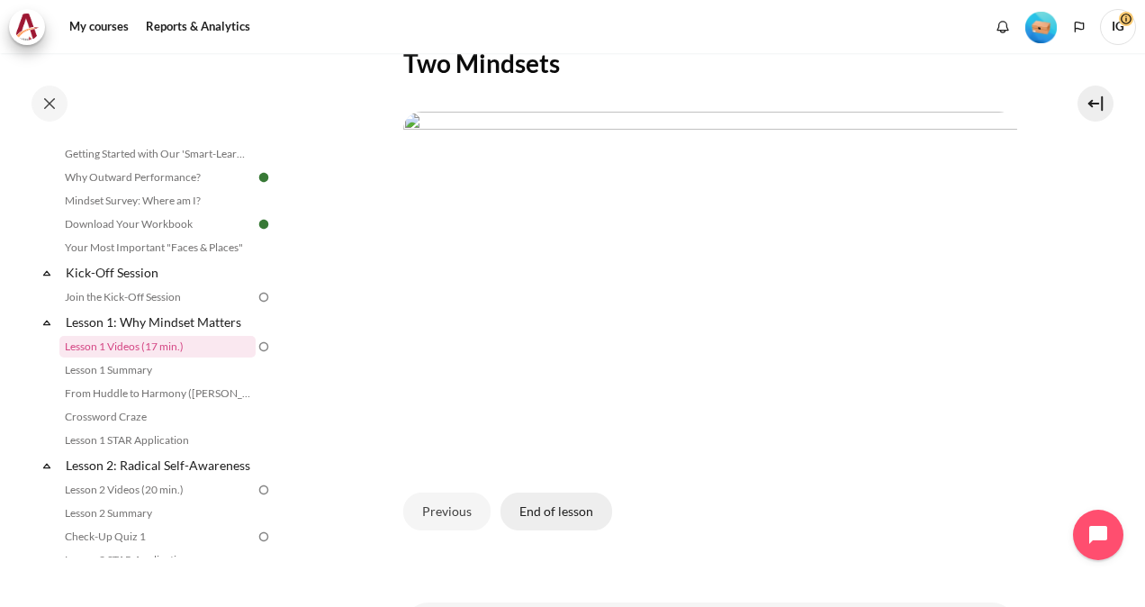
click at [559, 530] on button "End of lesson" at bounding box center [557, 512] width 112 height 38
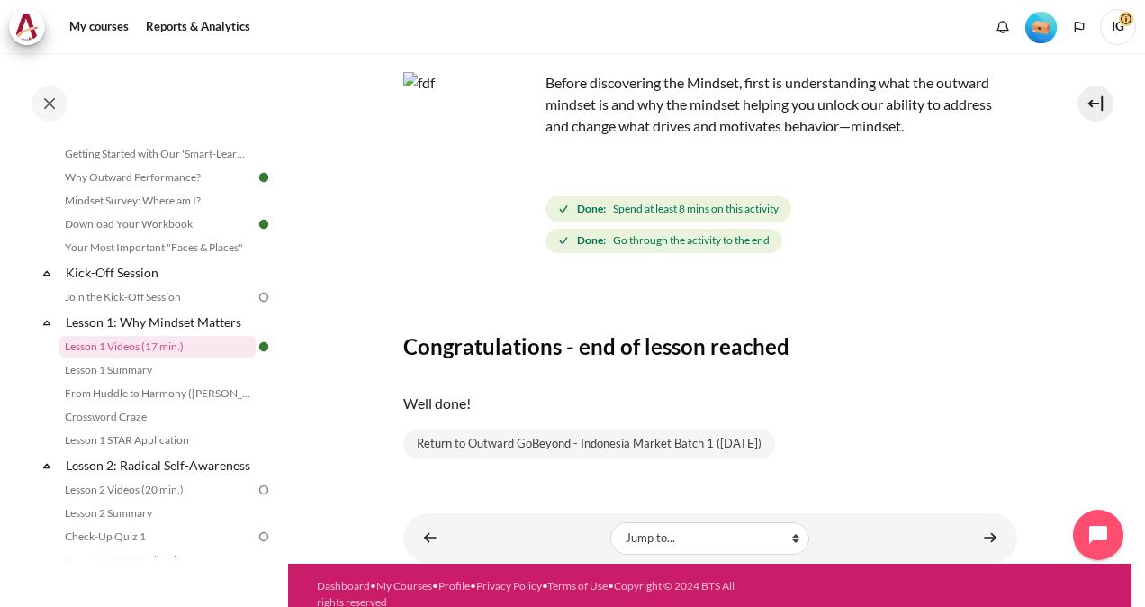
scroll to position [122, 0]
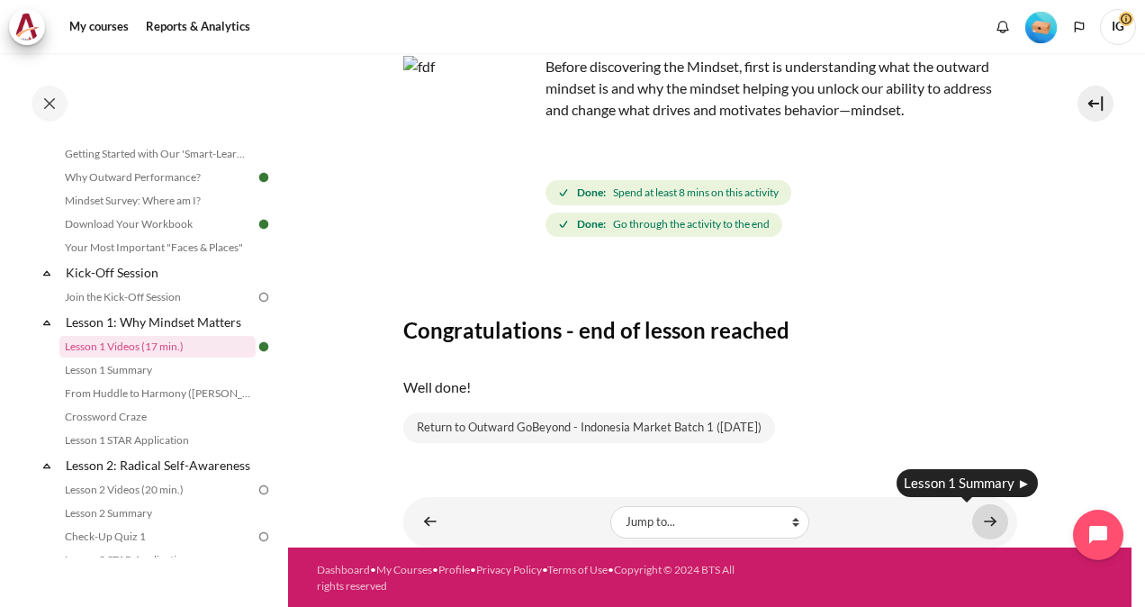
click at [976, 521] on link "Content" at bounding box center [990, 521] width 36 height 35
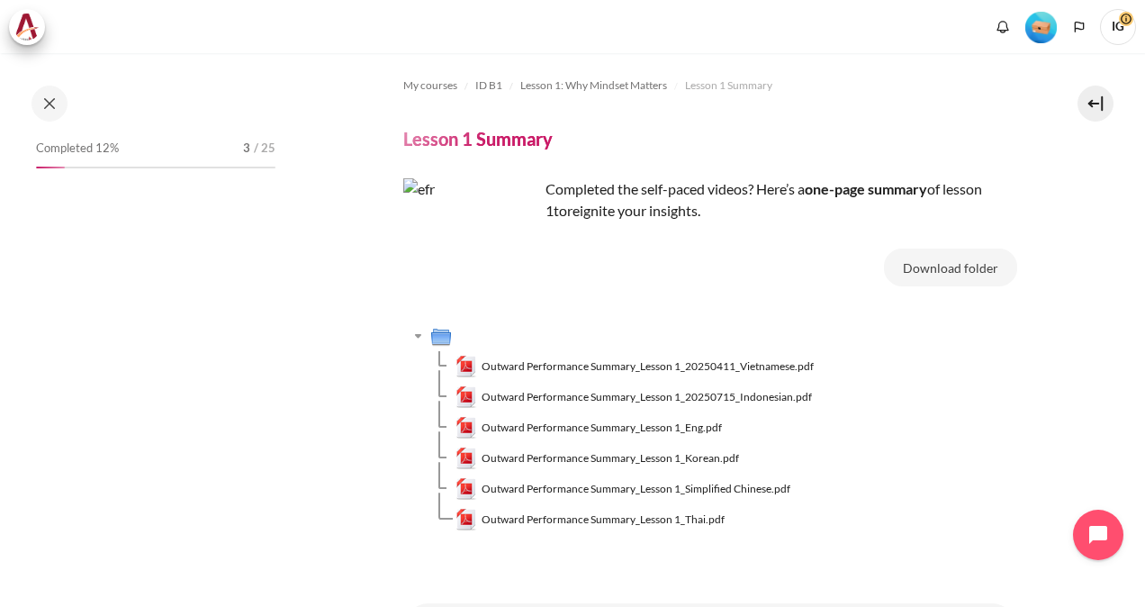
scroll to position [95, 0]
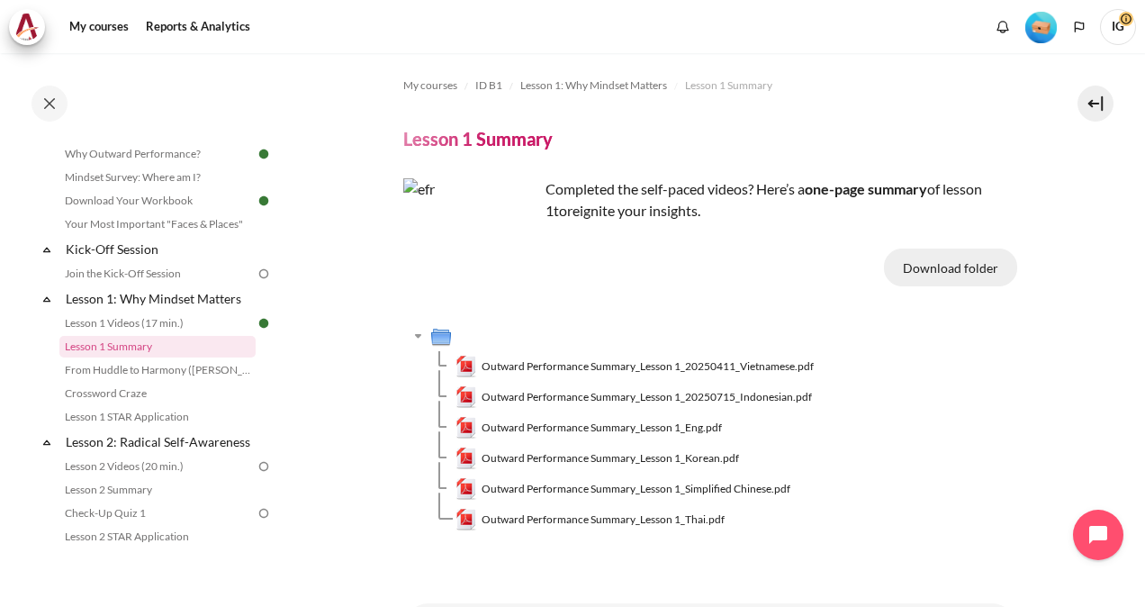
click at [934, 267] on button "Download folder" at bounding box center [950, 268] width 133 height 38
click at [158, 198] on link "Download Your Workbook" at bounding box center [157, 201] width 196 height 22
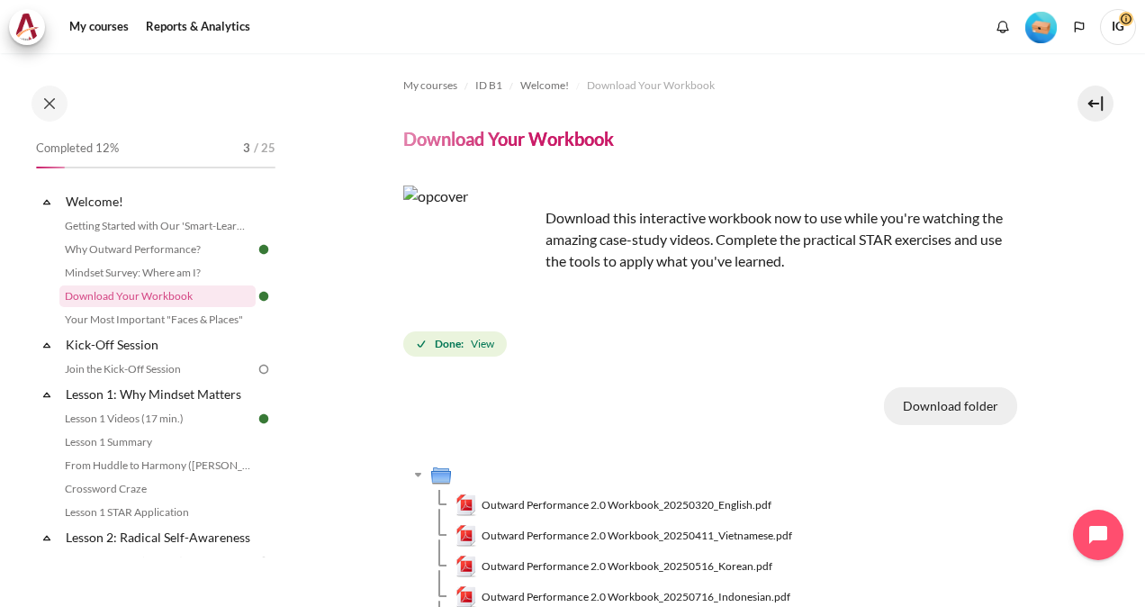
click at [954, 411] on button "Download folder" at bounding box center [950, 406] width 133 height 38
click at [963, 411] on button "Download folder" at bounding box center [950, 406] width 133 height 38
click at [768, 367] on div "My courses ID B1 Welcome! Download Your Workbook Download Your Workbook" at bounding box center [710, 384] width 614 height 662
click at [137, 435] on link "Lesson 1 Summary" at bounding box center [157, 442] width 196 height 22
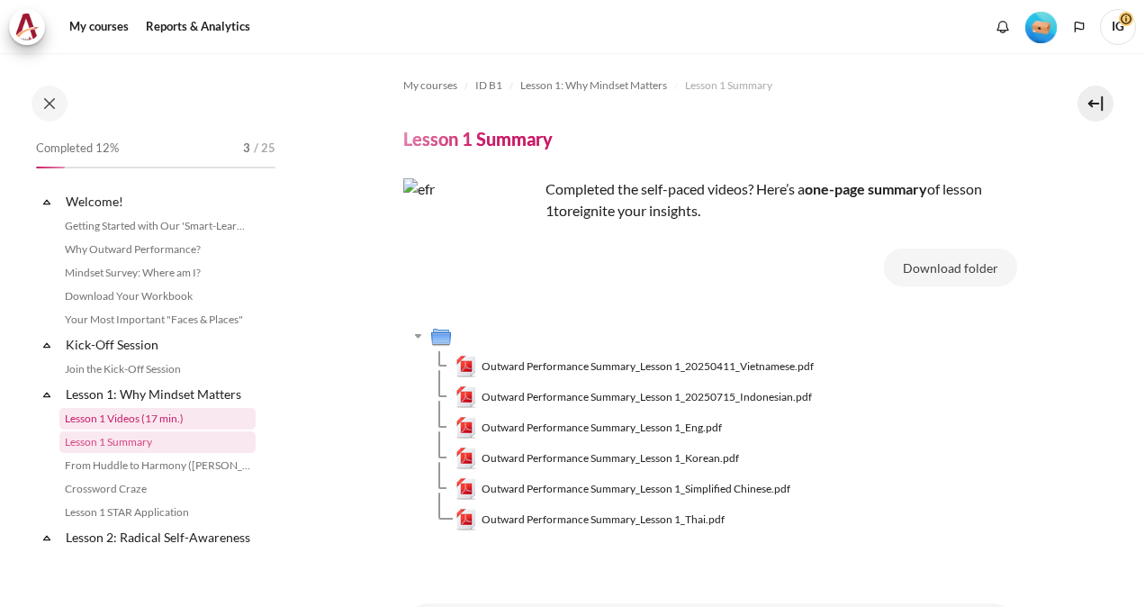
scroll to position [95, 0]
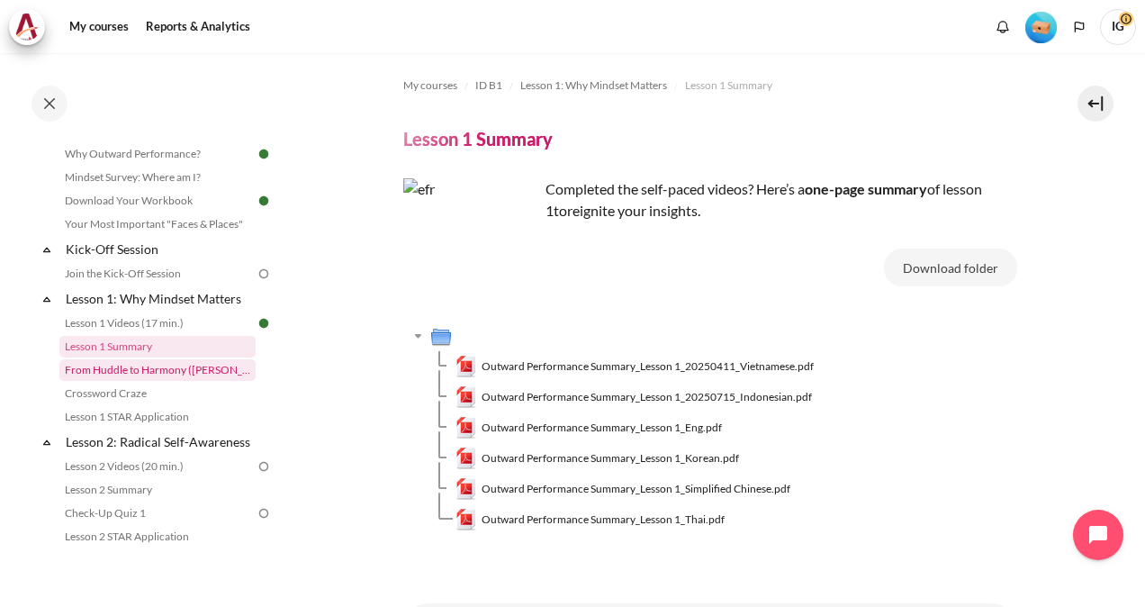
click at [129, 373] on link "From Huddle to Harmony ([PERSON_NAME]'s Story)" at bounding box center [157, 370] width 196 height 22
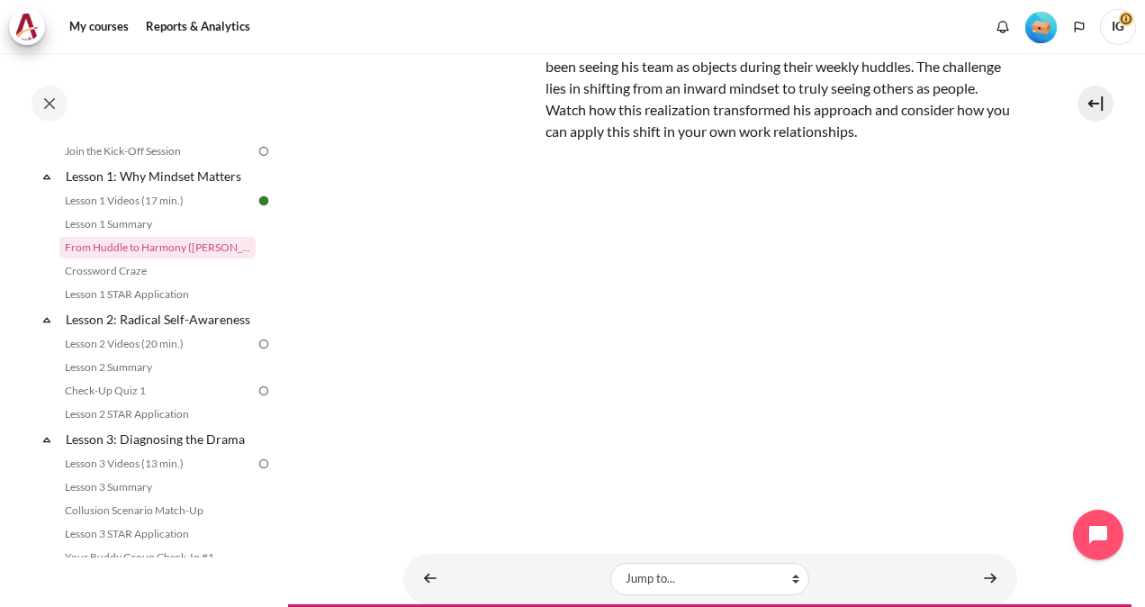
scroll to position [196, 0]
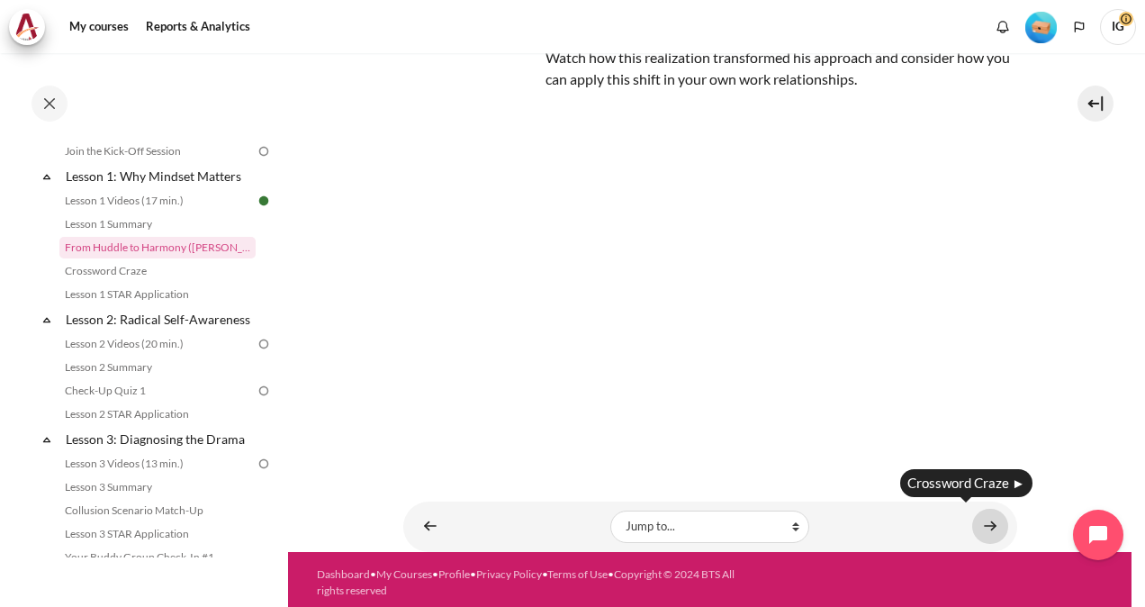
click at [981, 517] on link "Content" at bounding box center [990, 526] width 36 height 35
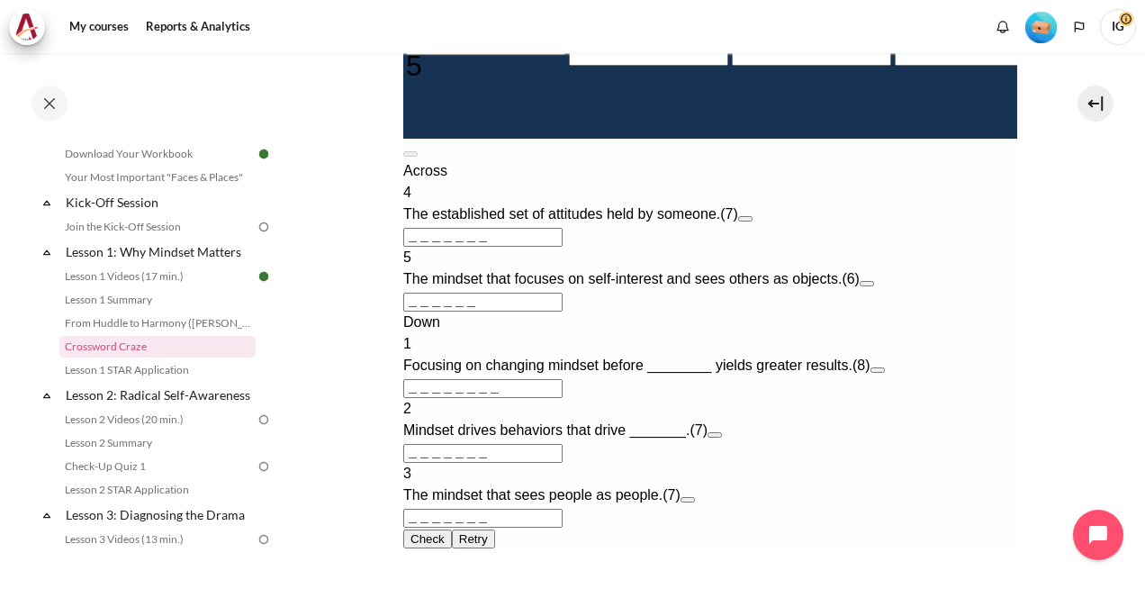
scroll to position [810, 0]
